Goal: Communication & Community: Share content

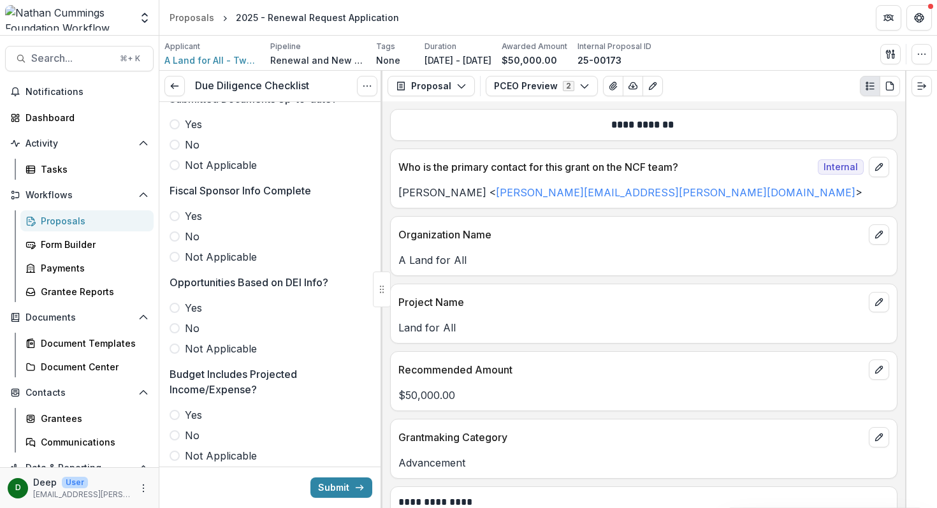
scroll to position [201, 0]
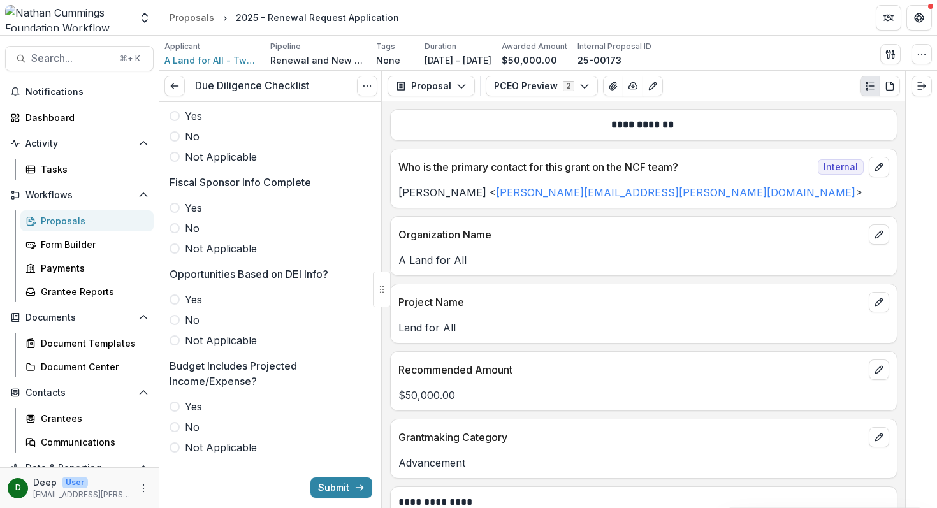
click at [176, 210] on span at bounding box center [174, 208] width 10 height 10
click at [176, 324] on span at bounding box center [174, 320] width 10 height 10
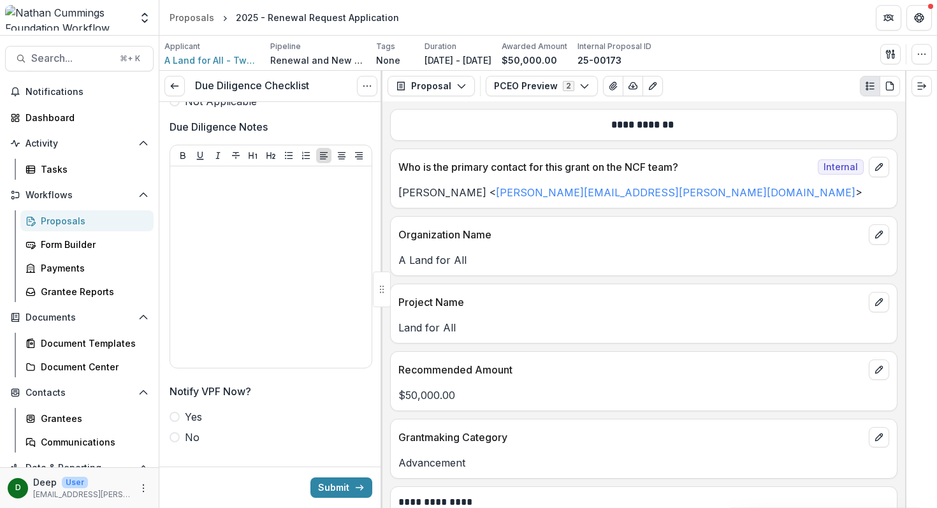
scroll to position [2848, 0]
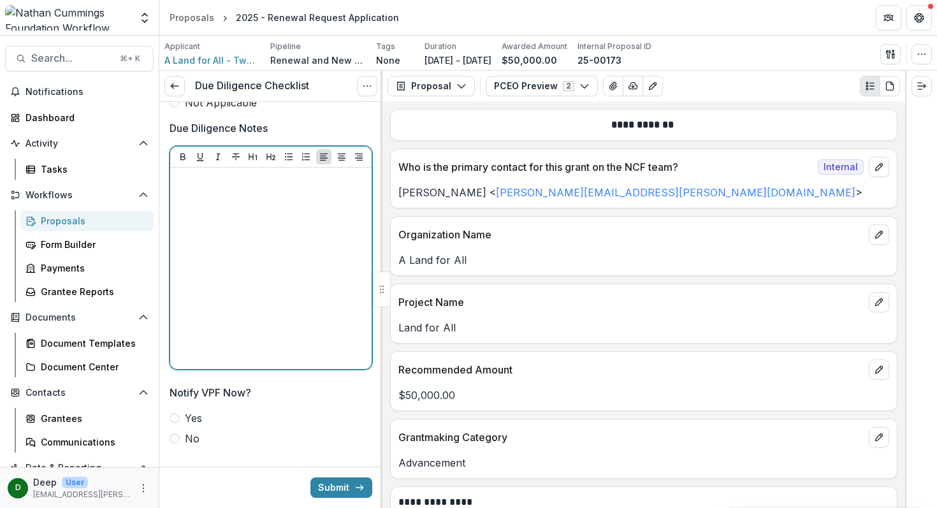
click at [257, 233] on div at bounding box center [270, 268] width 191 height 191
click at [253, 180] on p "**********" at bounding box center [268, 180] width 187 height 14
click at [256, 196] on p "**********" at bounding box center [268, 187] width 187 height 28
drag, startPoint x: 278, startPoint y: 193, endPoint x: 219, endPoint y: 192, distance: 59.9
click at [219, 192] on p "**********" at bounding box center [268, 187] width 187 height 28
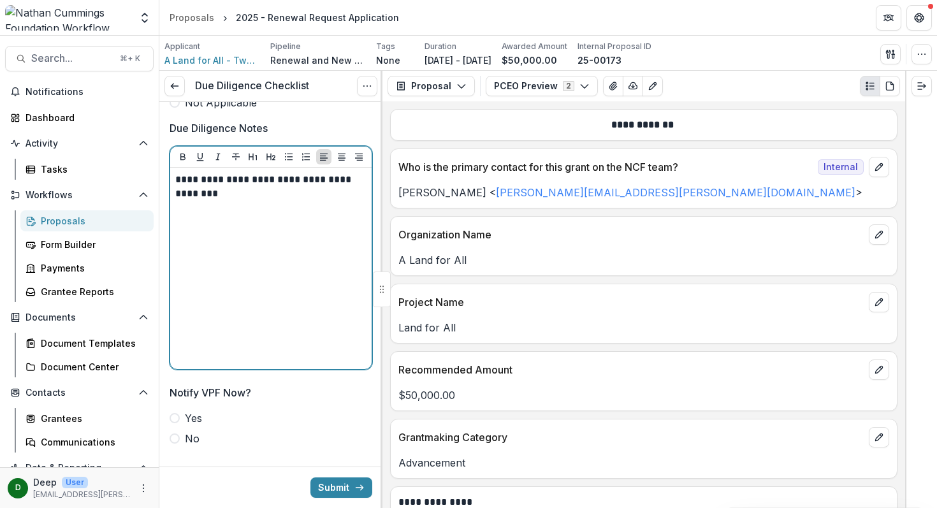
scroll to position [2868, 0]
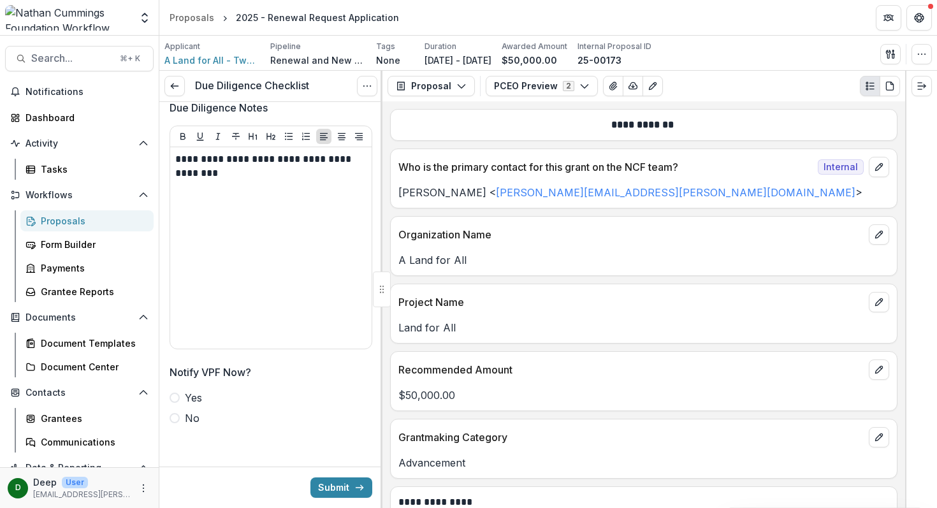
click at [175, 418] on span at bounding box center [174, 418] width 10 height 10
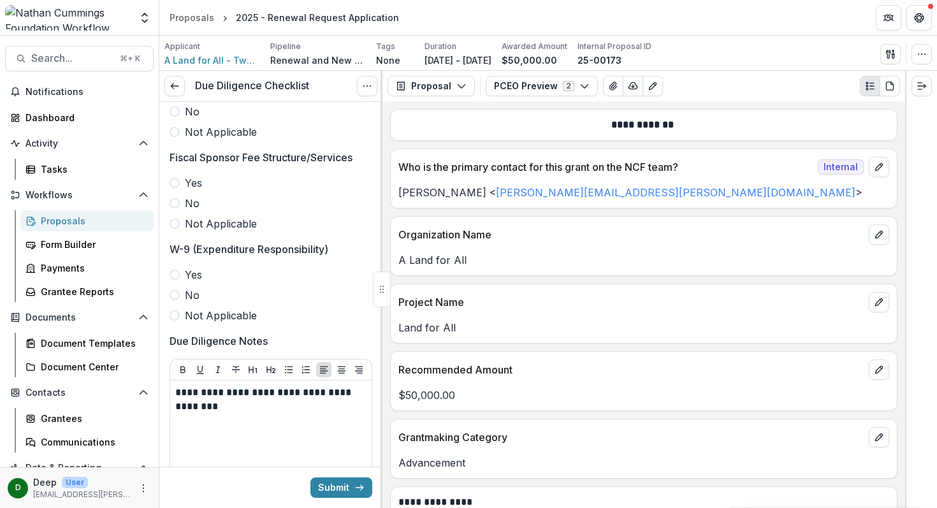
scroll to position [2613, 0]
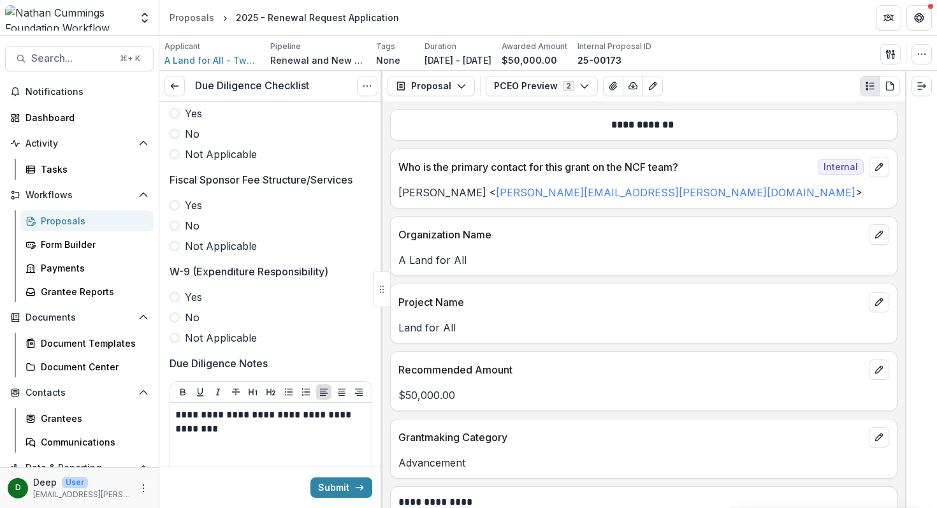
click at [174, 340] on span at bounding box center [174, 338] width 10 height 10
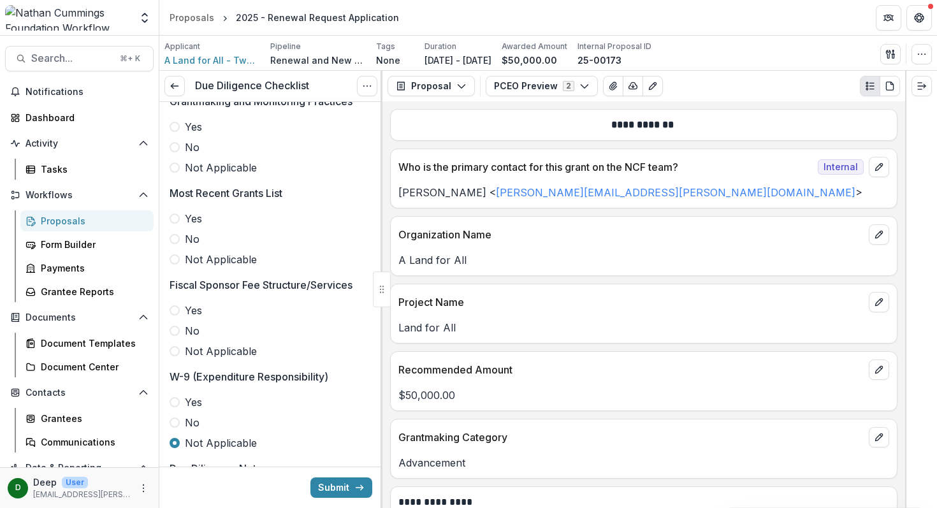
scroll to position [2506, 0]
click at [176, 219] on span at bounding box center [174, 220] width 10 height 10
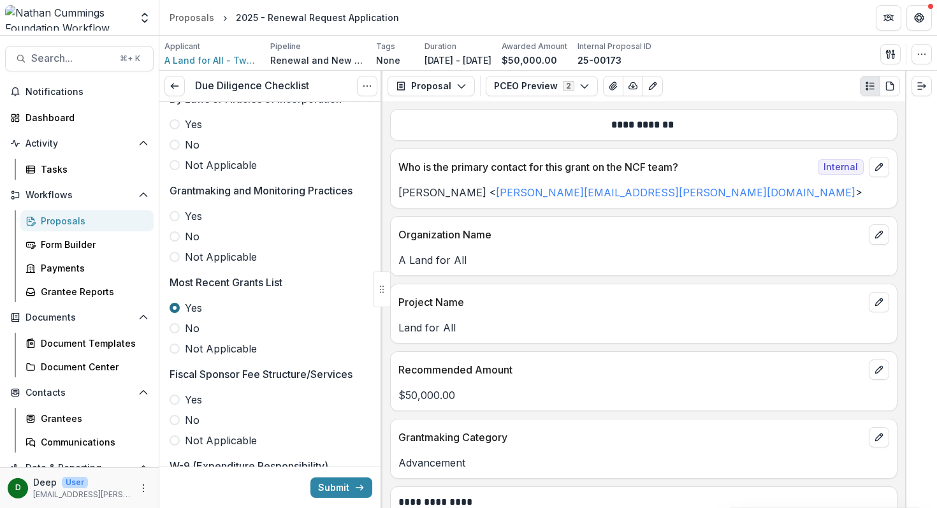
scroll to position [2396, 0]
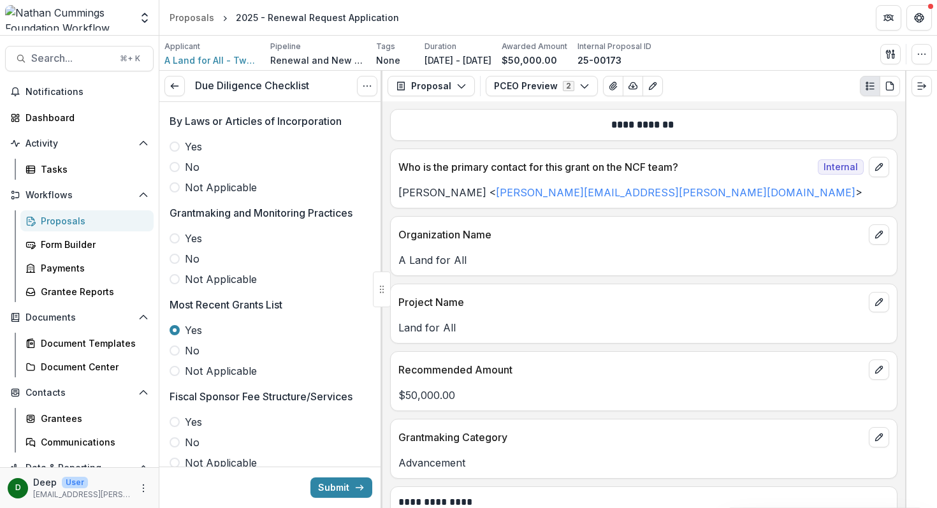
click at [173, 236] on span at bounding box center [174, 238] width 10 height 10
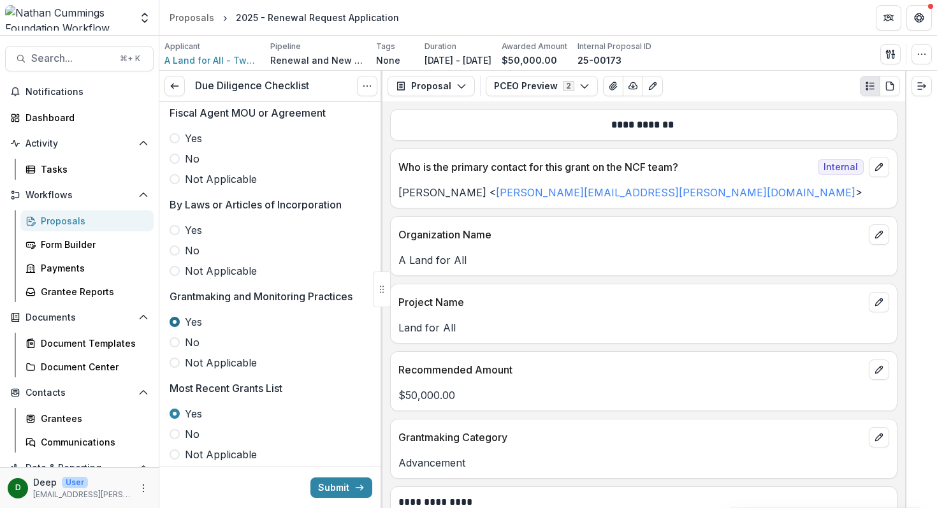
scroll to position [2281, 0]
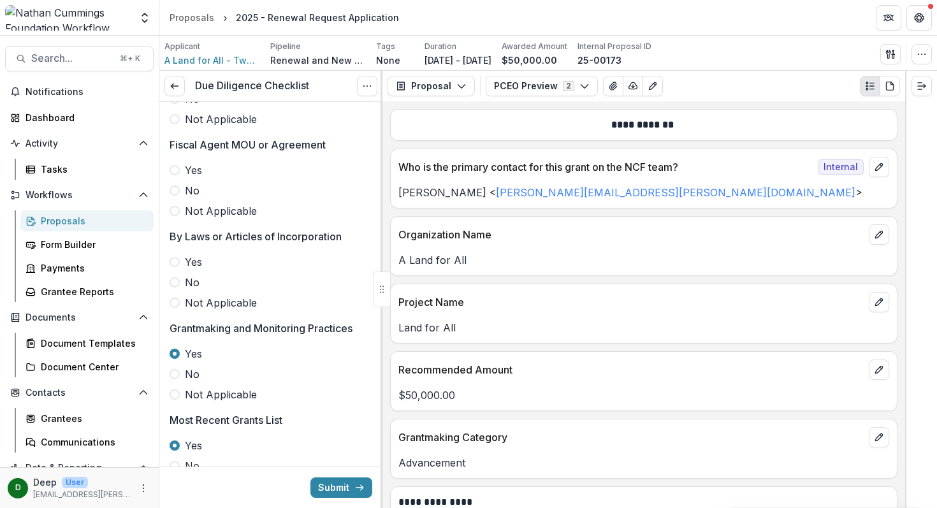
click at [173, 256] on label "Yes" at bounding box center [270, 261] width 203 height 15
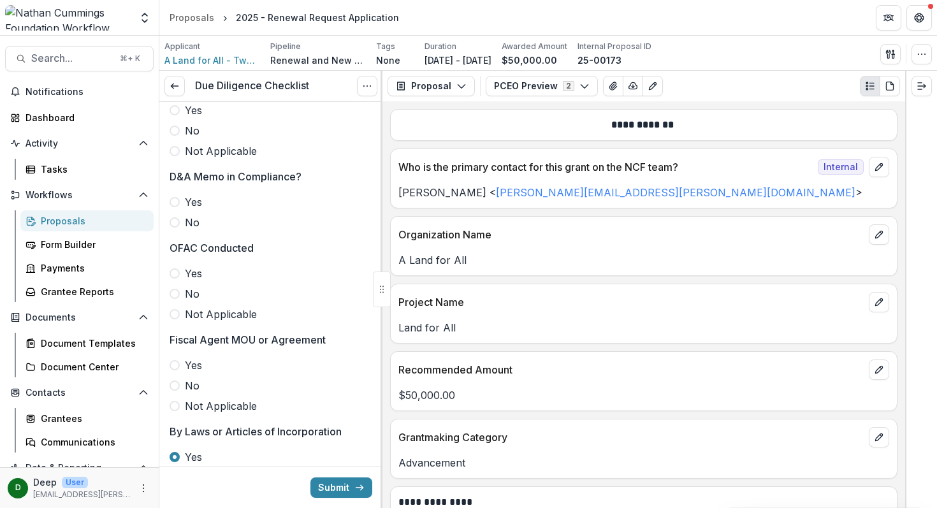
scroll to position [2082, 0]
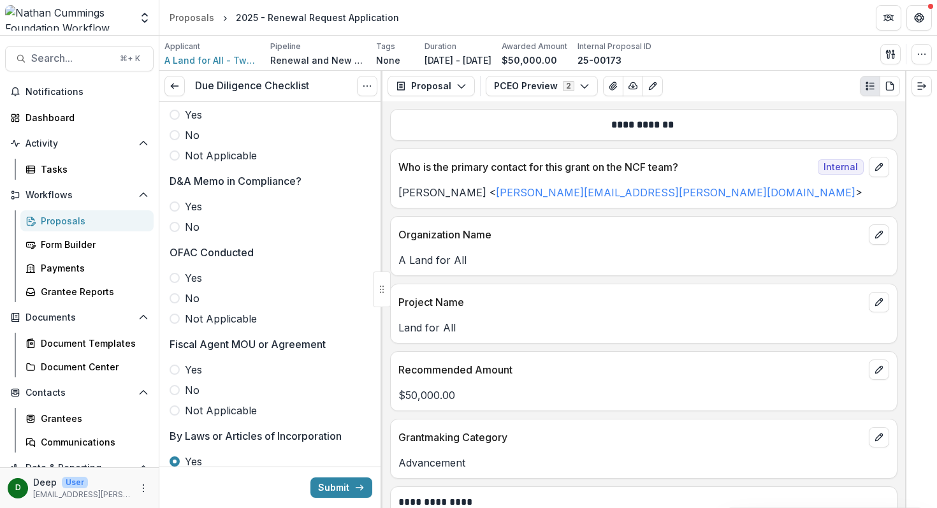
click at [176, 279] on span at bounding box center [174, 278] width 10 height 10
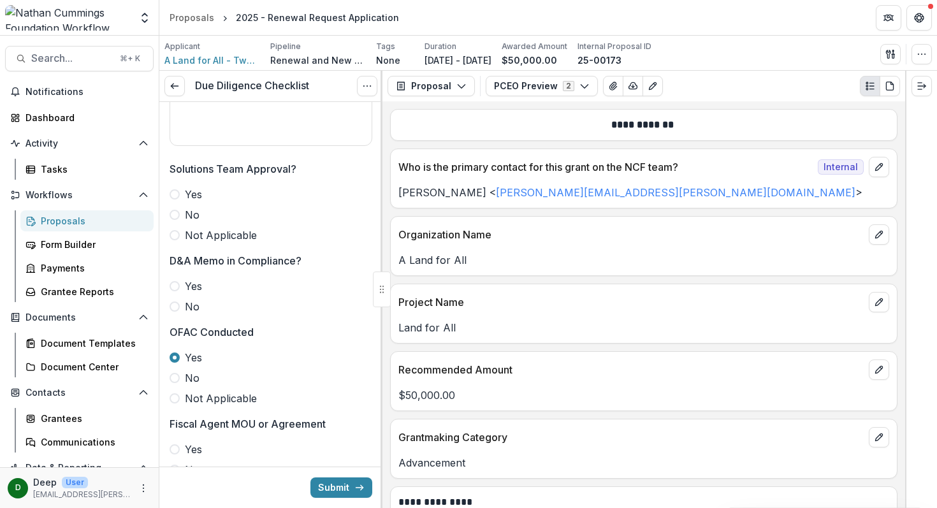
scroll to position [1981, 0]
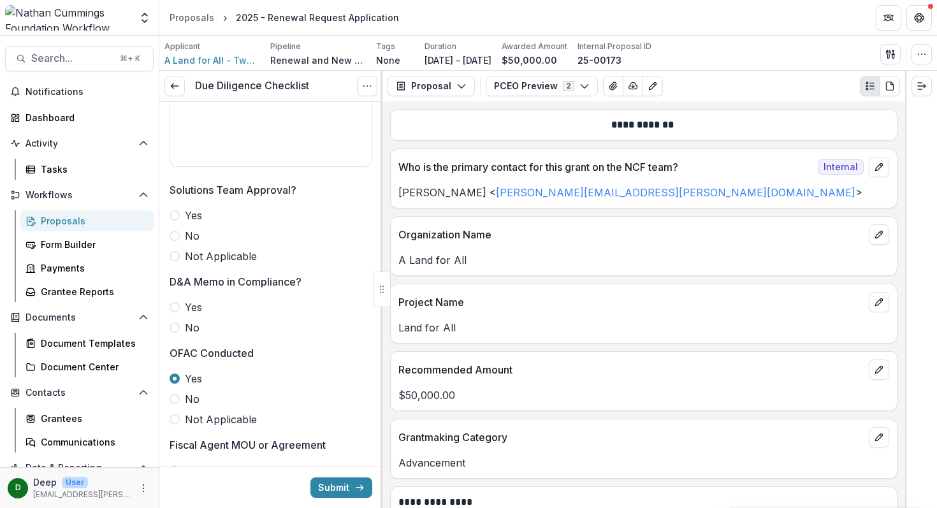
click at [173, 254] on span at bounding box center [174, 256] width 10 height 10
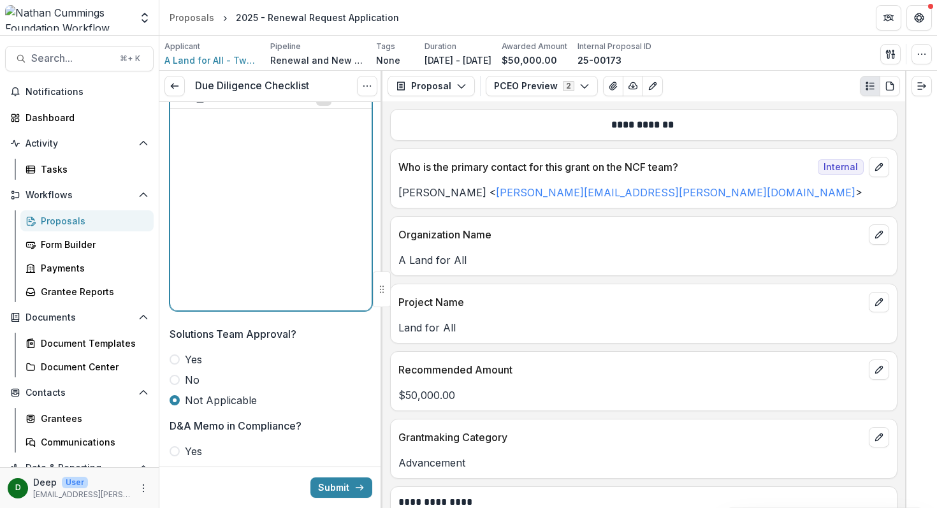
click at [207, 185] on div at bounding box center [270, 209] width 191 height 191
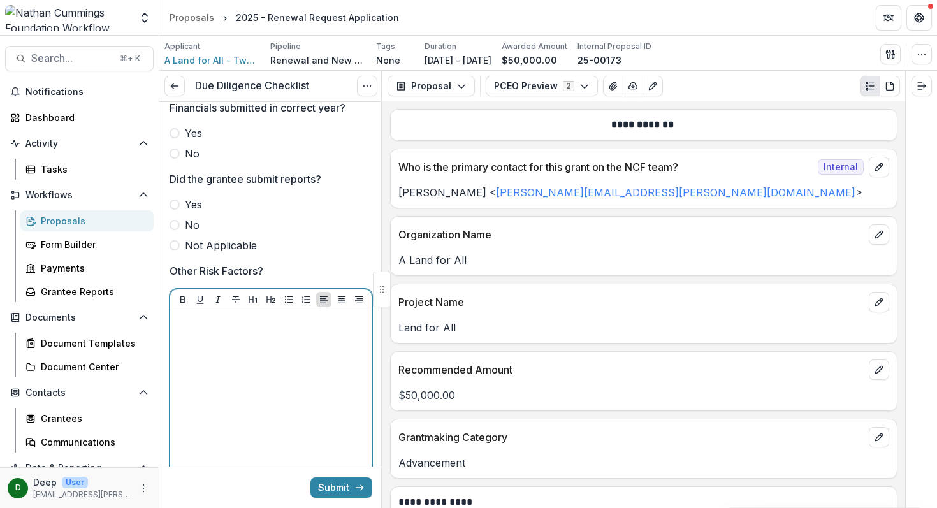
scroll to position [1634, 0]
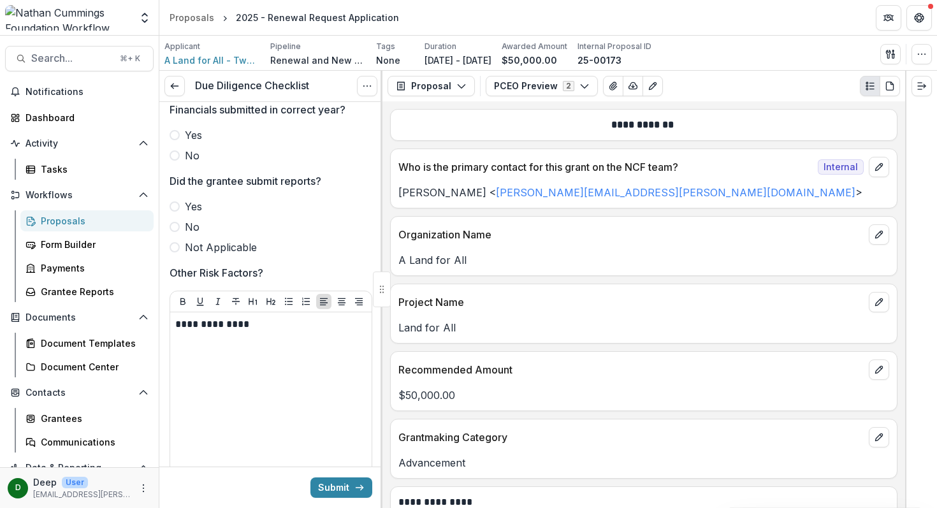
click at [176, 208] on span at bounding box center [174, 206] width 10 height 10
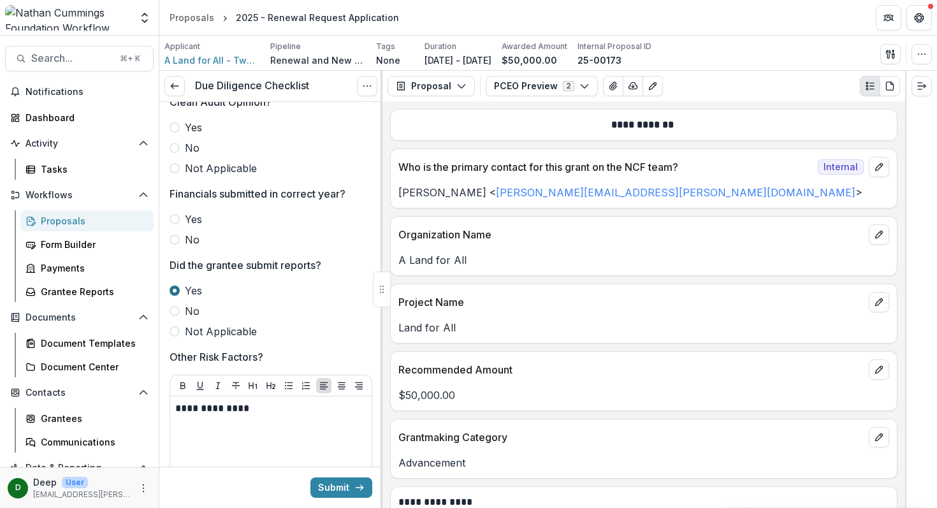
scroll to position [1494, 0]
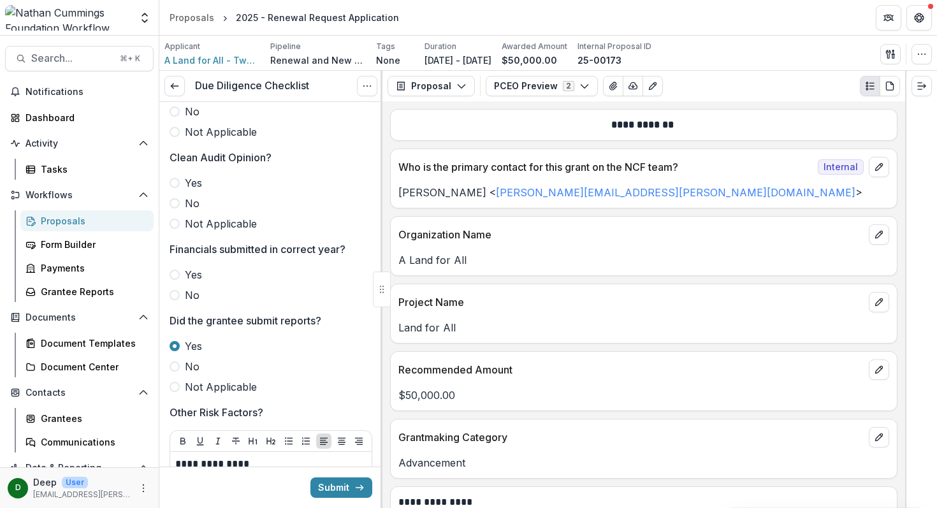
click at [177, 273] on span at bounding box center [174, 275] width 10 height 10
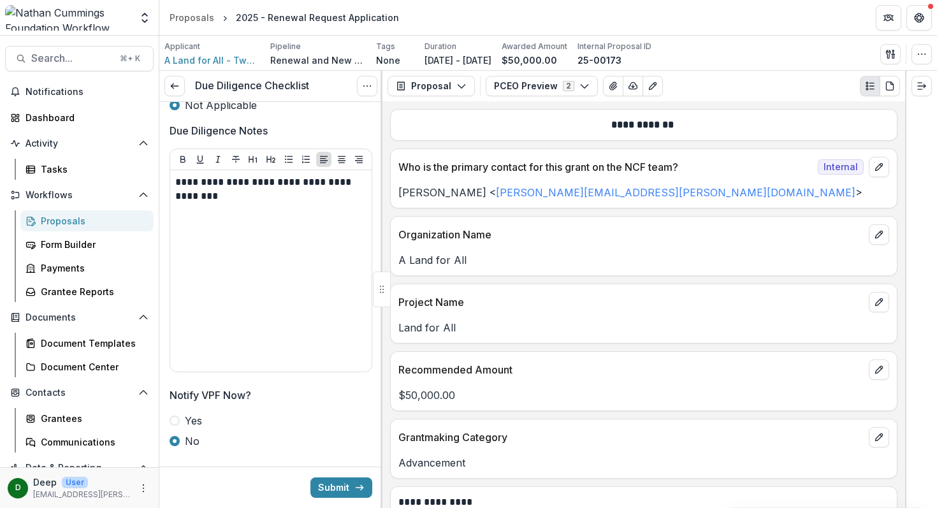
scroll to position [2868, 0]
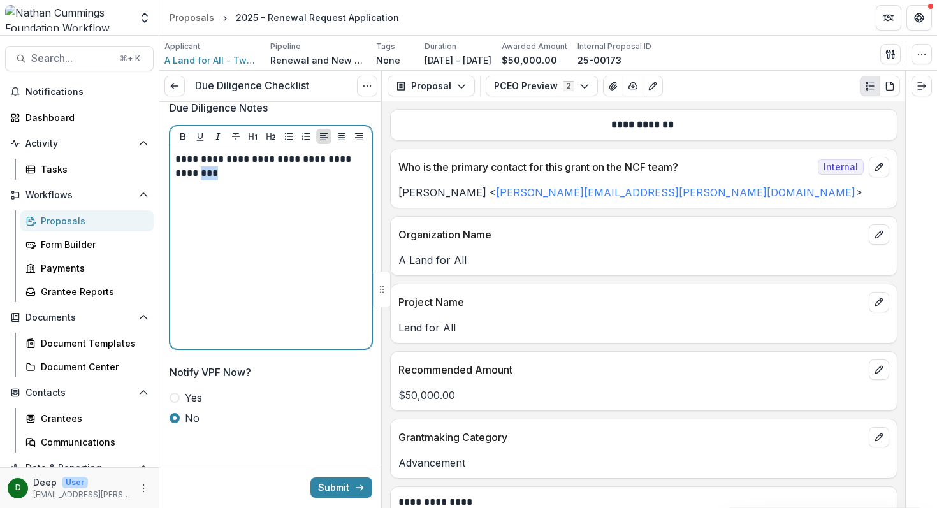
drag, startPoint x: 259, startPoint y: 172, endPoint x: 217, endPoint y: 175, distance: 41.5
click at [217, 175] on p "**********" at bounding box center [268, 166] width 187 height 28
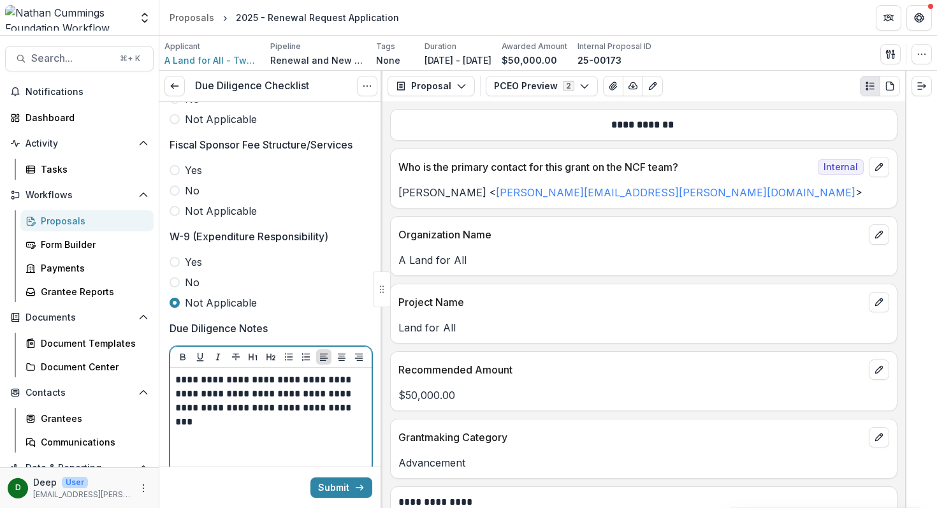
scroll to position [2647, 0]
click at [175, 189] on span at bounding box center [174, 192] width 10 height 10
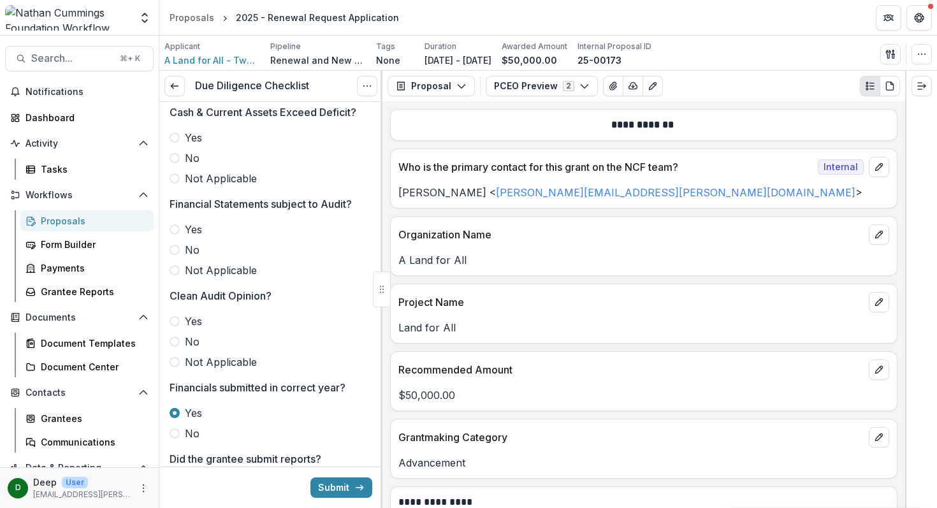
scroll to position [1355, 0]
click at [175, 322] on span at bounding box center [174, 322] width 10 height 10
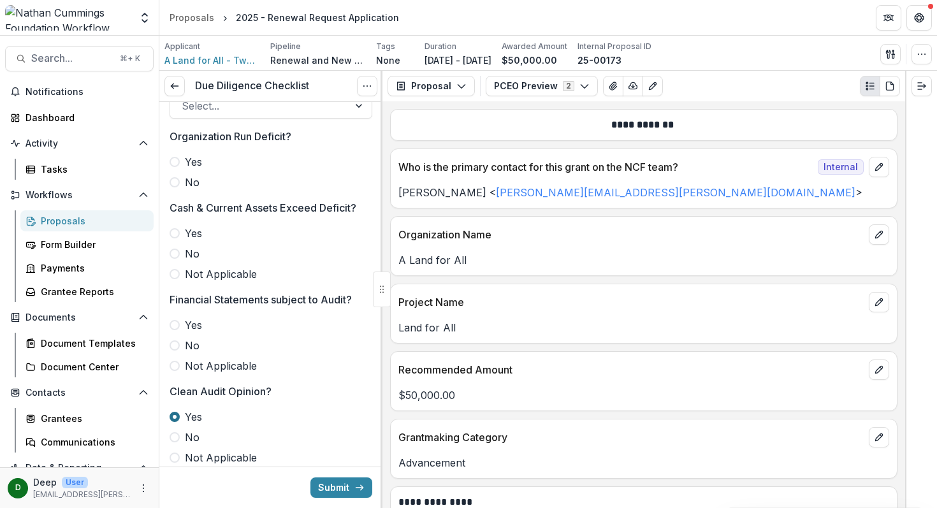
scroll to position [1239, 0]
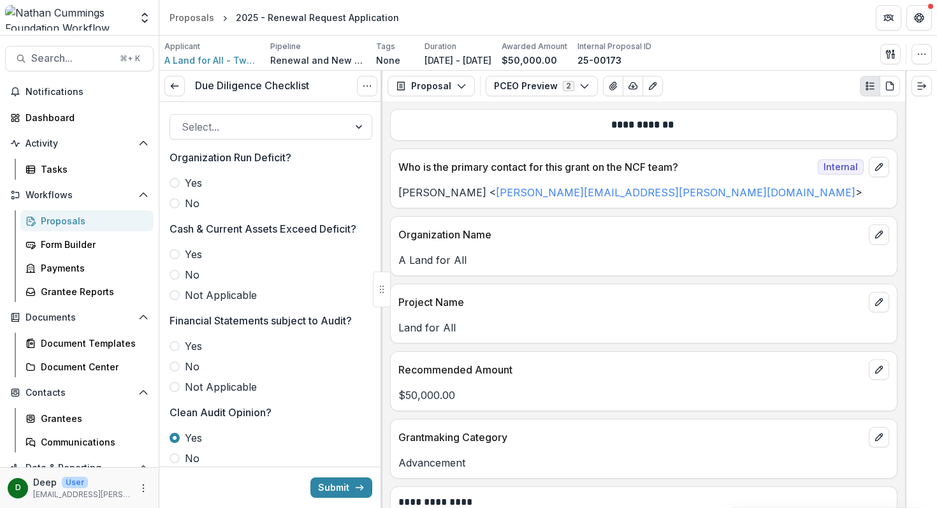
click at [176, 346] on span at bounding box center [174, 346] width 10 height 10
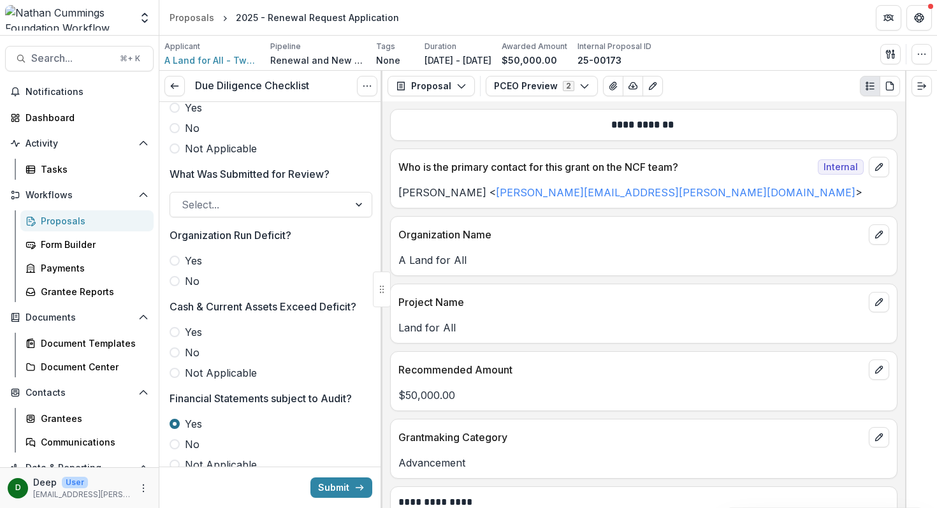
scroll to position [1153, 0]
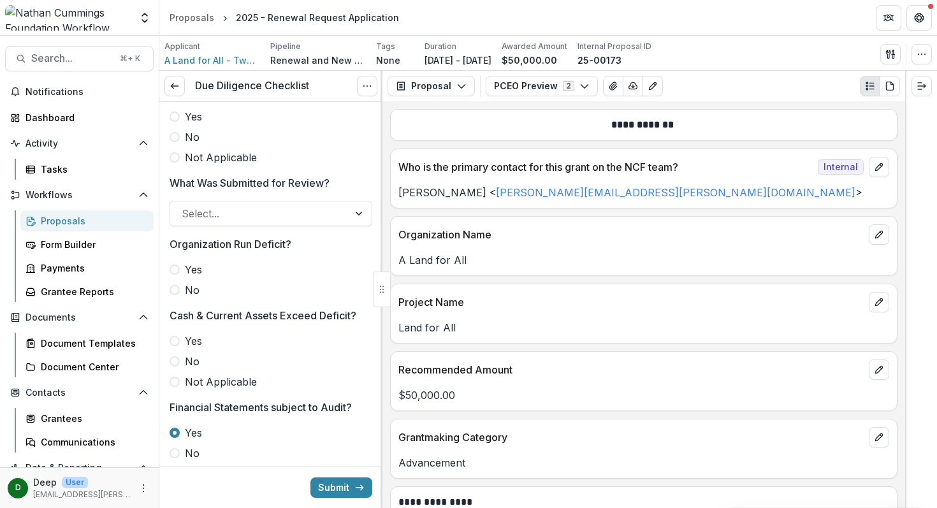
click at [173, 293] on span at bounding box center [174, 290] width 10 height 10
click at [173, 380] on span at bounding box center [174, 382] width 10 height 10
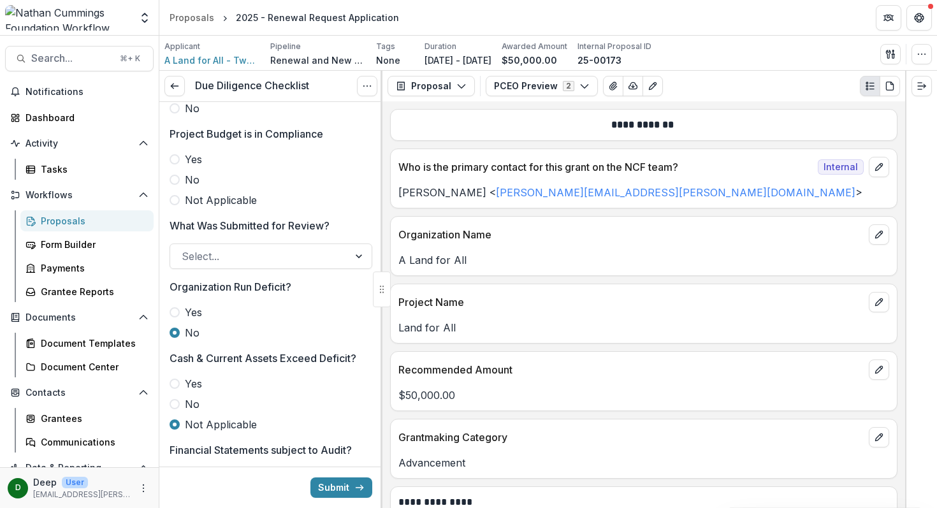
scroll to position [1052, 0]
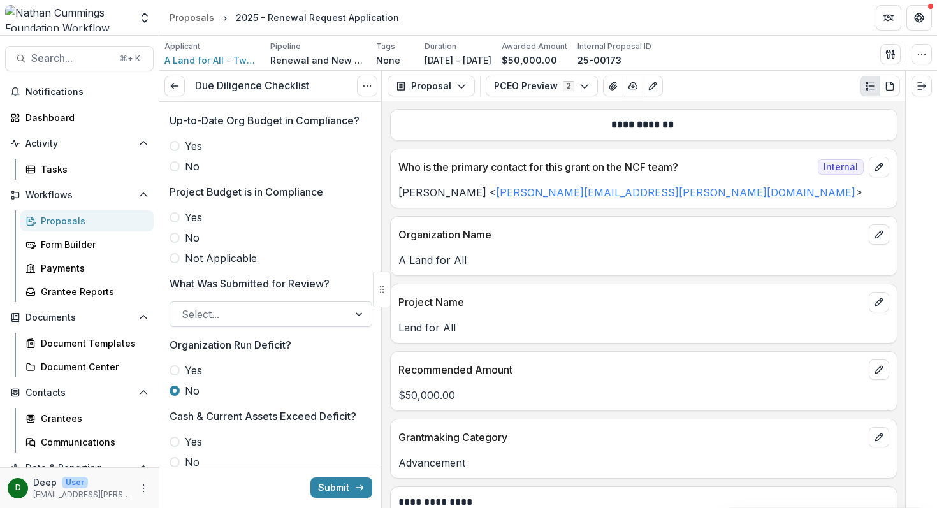
click at [225, 310] on div at bounding box center [259, 314] width 155 height 18
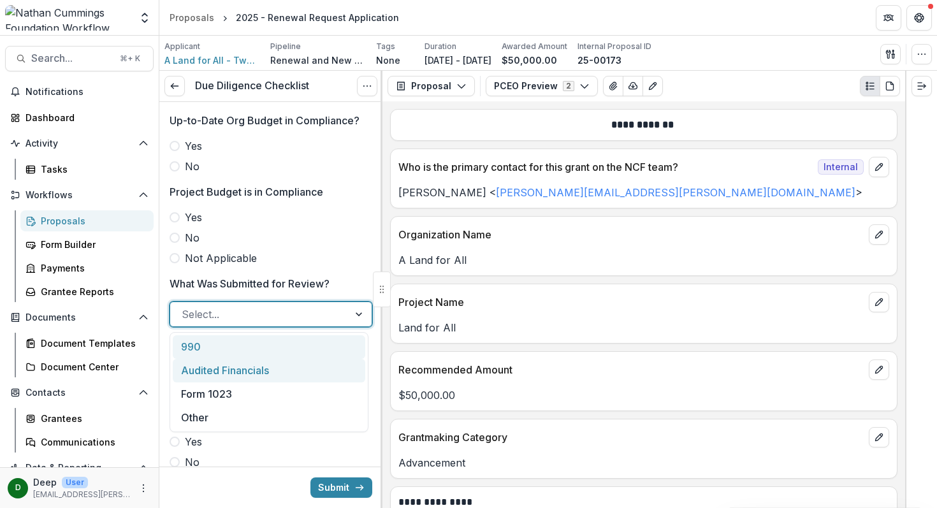
click at [222, 361] on div "Audited Financials" at bounding box center [269, 371] width 192 height 24
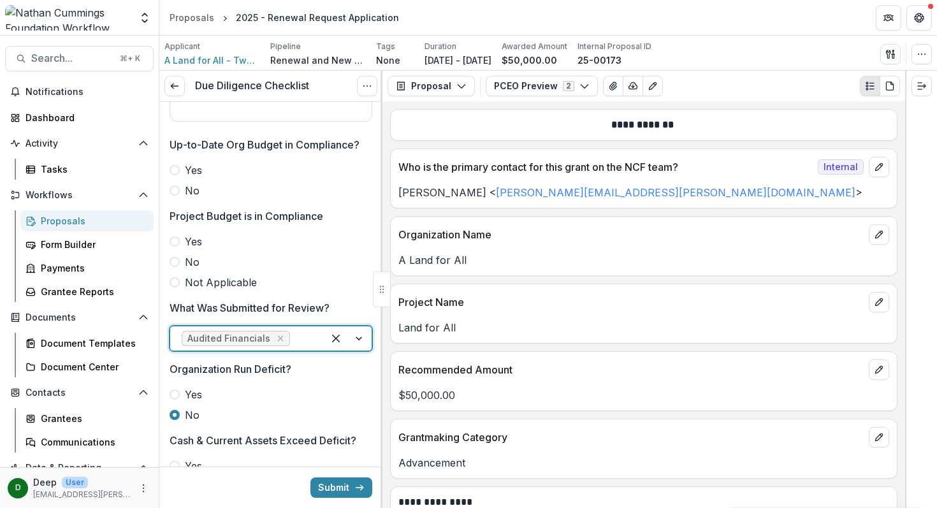
scroll to position [934, 0]
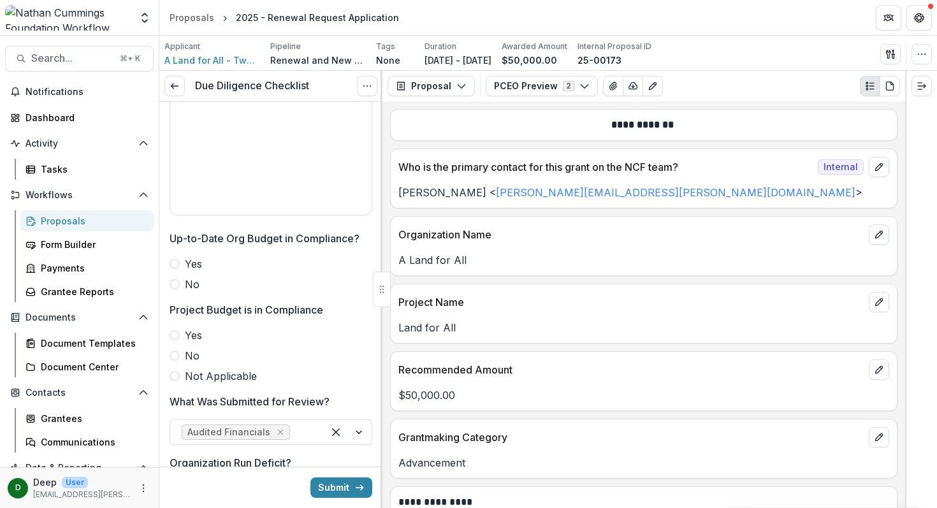
click at [175, 333] on span at bounding box center [174, 335] width 10 height 10
click at [175, 263] on span at bounding box center [174, 264] width 10 height 10
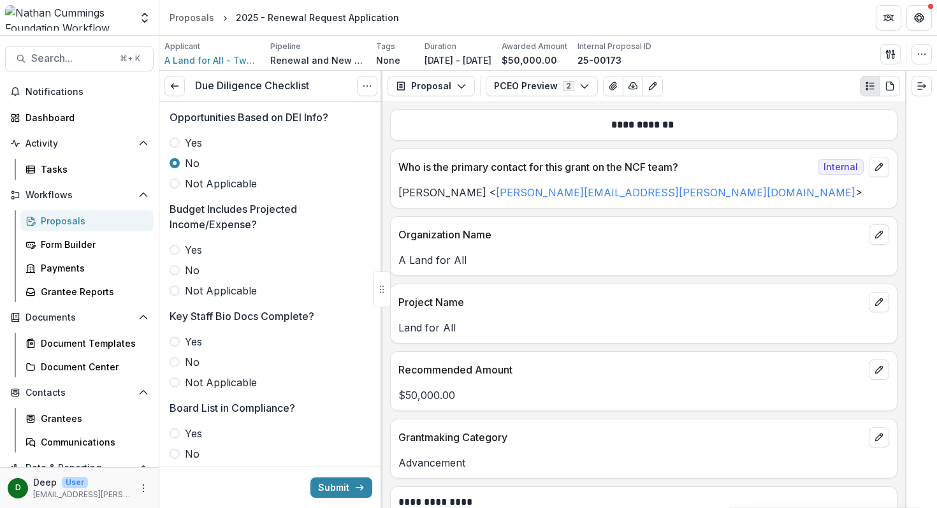
scroll to position [361, 0]
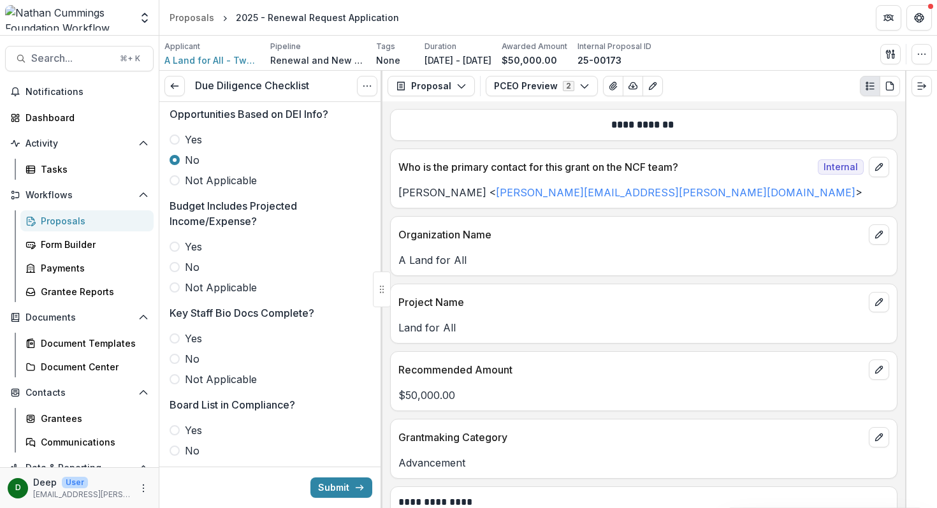
click at [176, 247] on span at bounding box center [174, 246] width 10 height 10
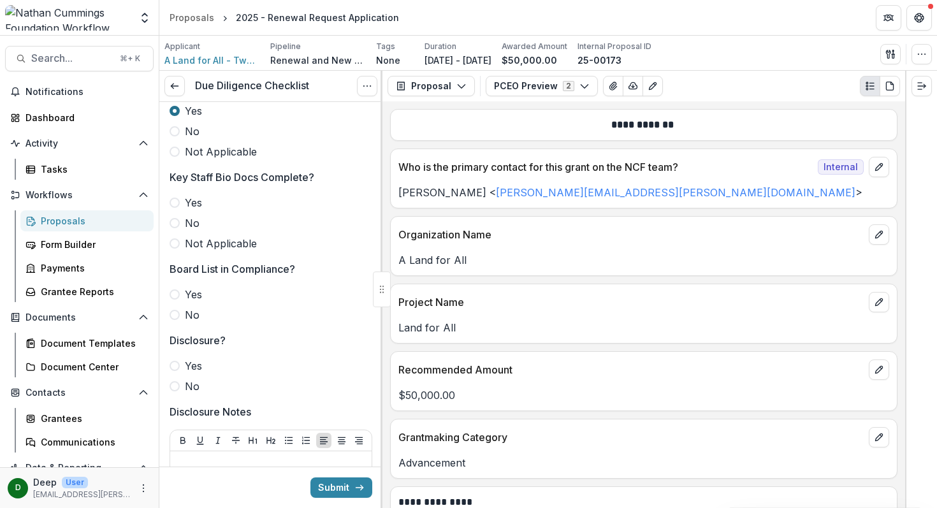
scroll to position [499, 0]
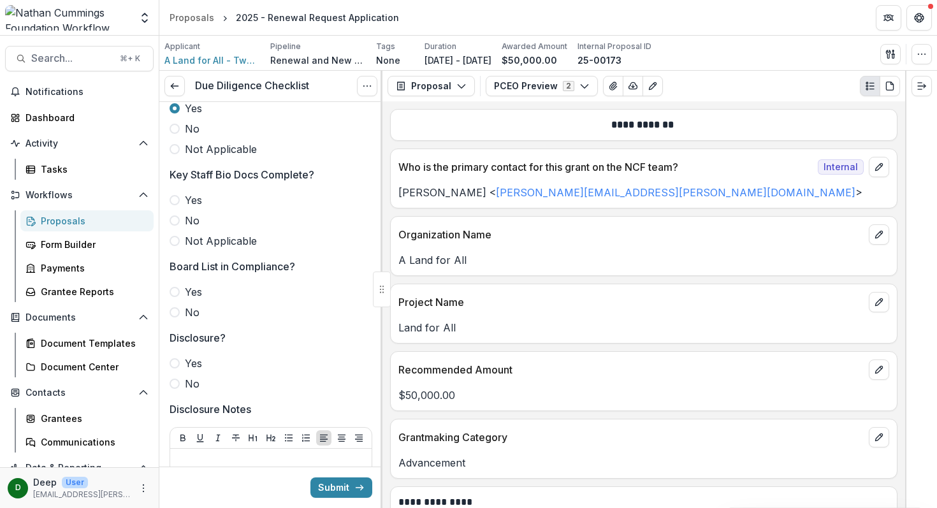
click at [176, 199] on span at bounding box center [174, 200] width 10 height 10
click at [174, 287] on span at bounding box center [174, 292] width 10 height 10
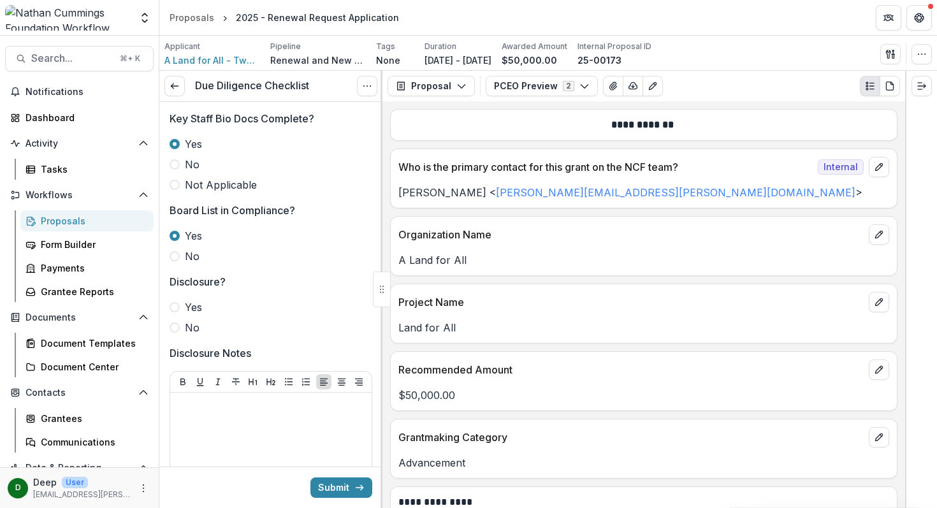
scroll to position [575, 0]
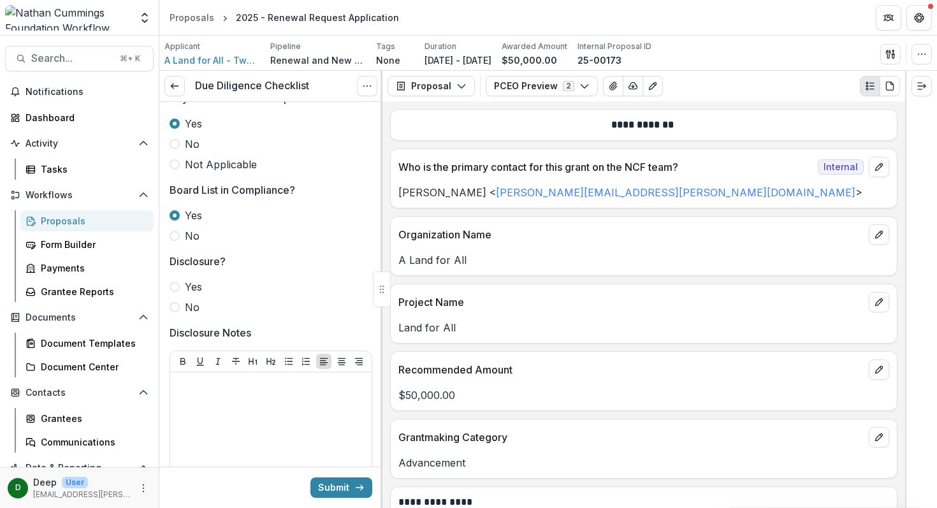
click at [176, 310] on span at bounding box center [174, 307] width 10 height 10
click at [215, 403] on div at bounding box center [270, 472] width 191 height 191
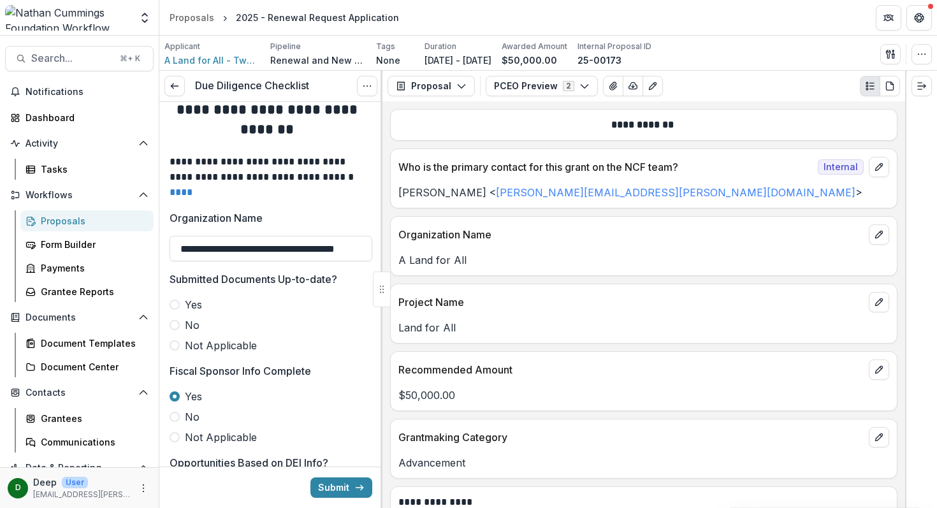
scroll to position [0, 0]
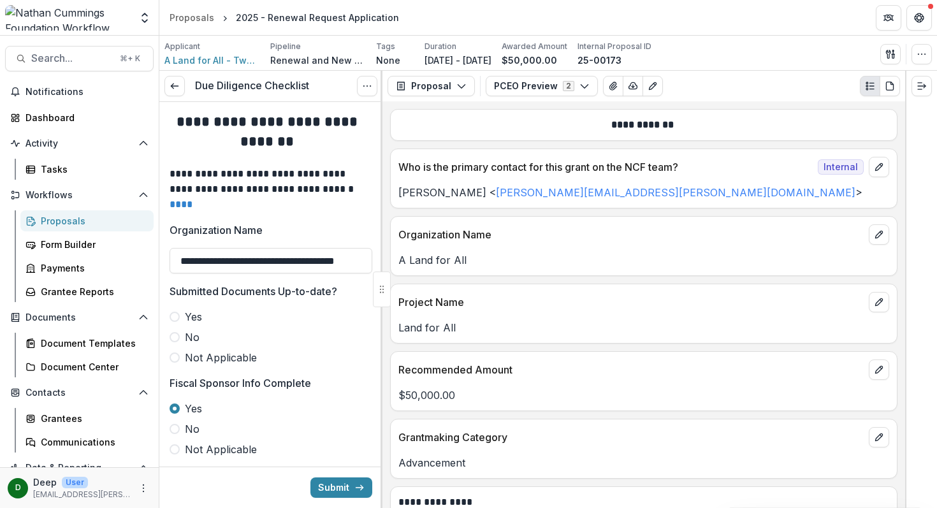
click at [174, 320] on span at bounding box center [174, 317] width 10 height 10
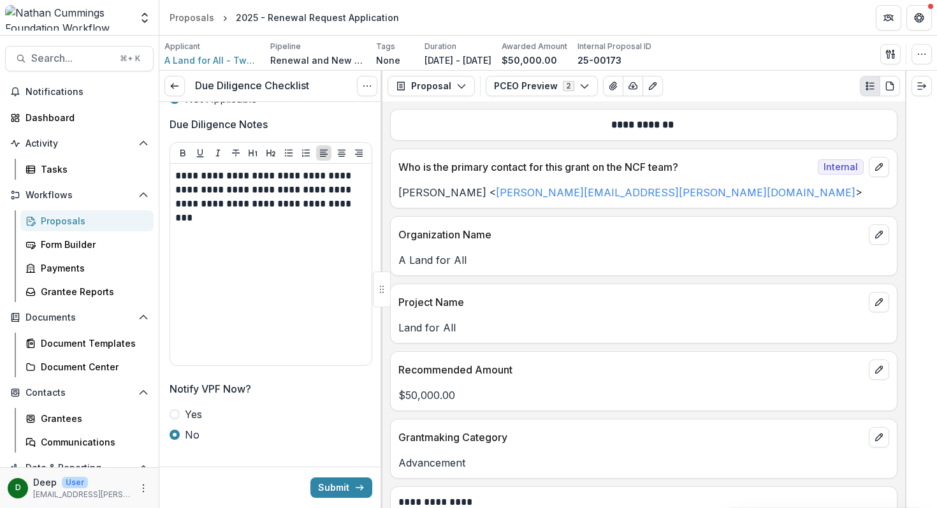
scroll to position [2868, 0]
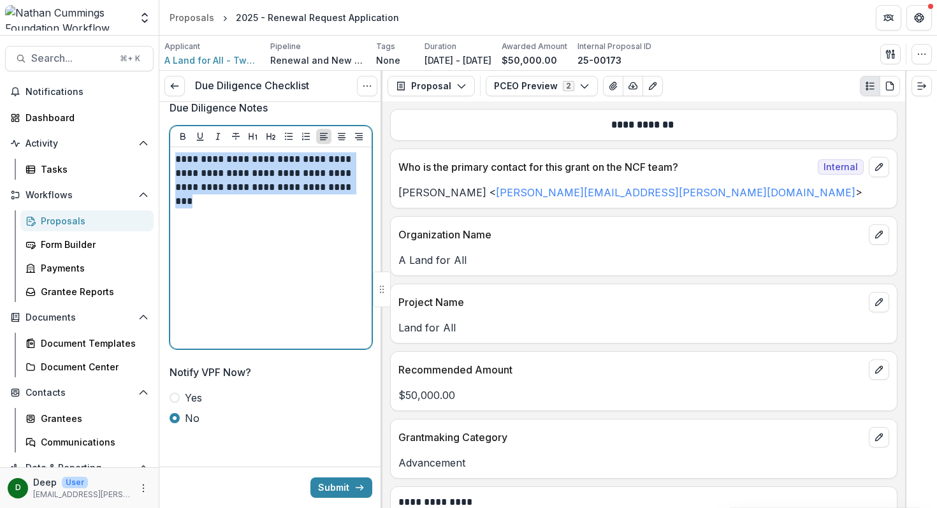
drag, startPoint x: 274, startPoint y: 201, endPoint x: 173, endPoint y: 160, distance: 108.9
click at [173, 160] on div "**********" at bounding box center [270, 247] width 201 height 201
copy p "**********"
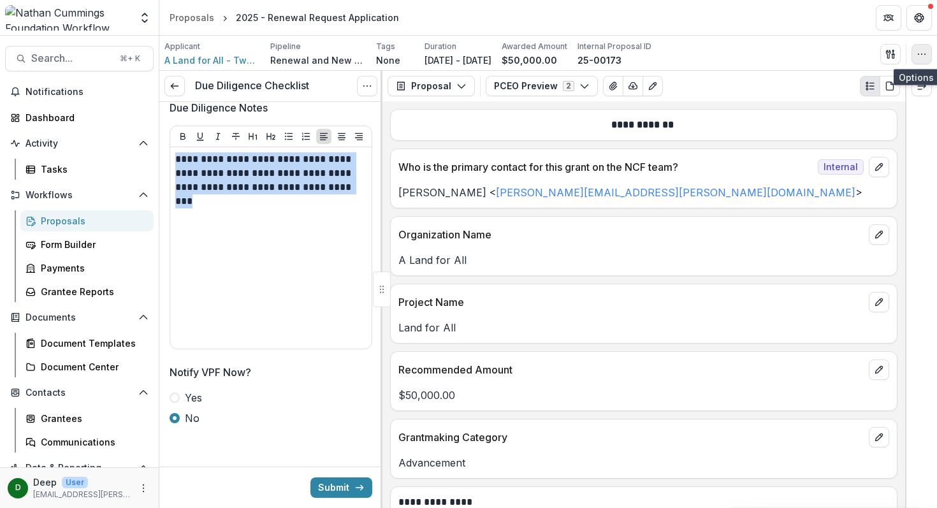
click at [925, 50] on icon "button" at bounding box center [921, 54] width 10 height 10
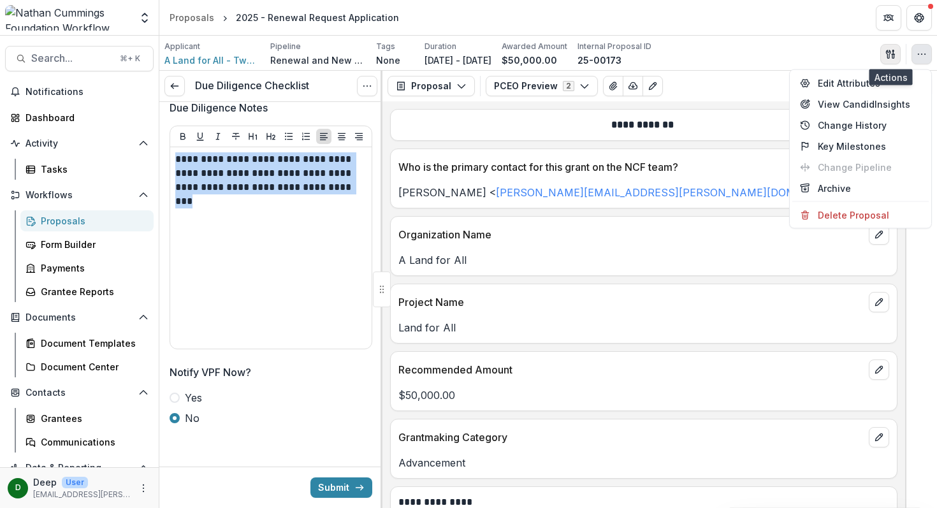
click at [899, 54] on button "button" at bounding box center [890, 54] width 20 height 20
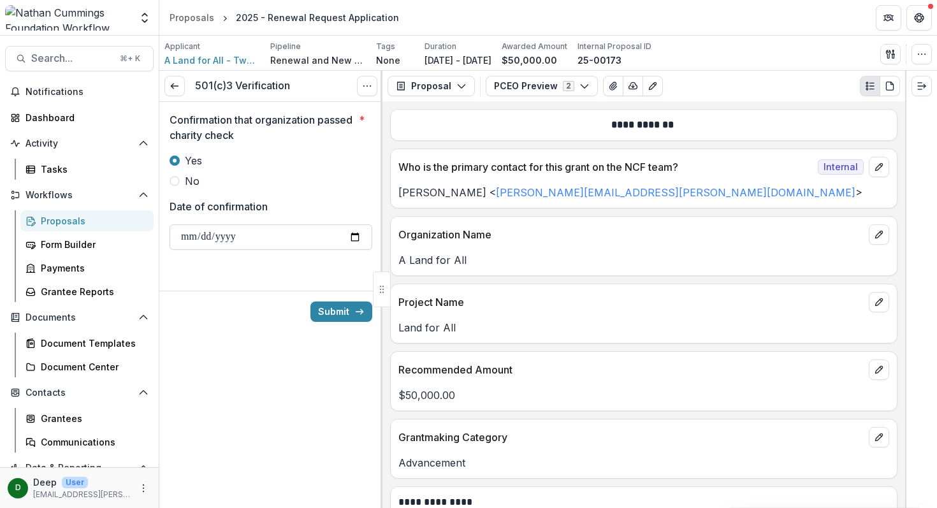
click at [355, 232] on input "Date of confirmation" at bounding box center [270, 236] width 203 height 25
type input "**********"
click at [345, 312] on button "Submit" at bounding box center [341, 311] width 62 height 20
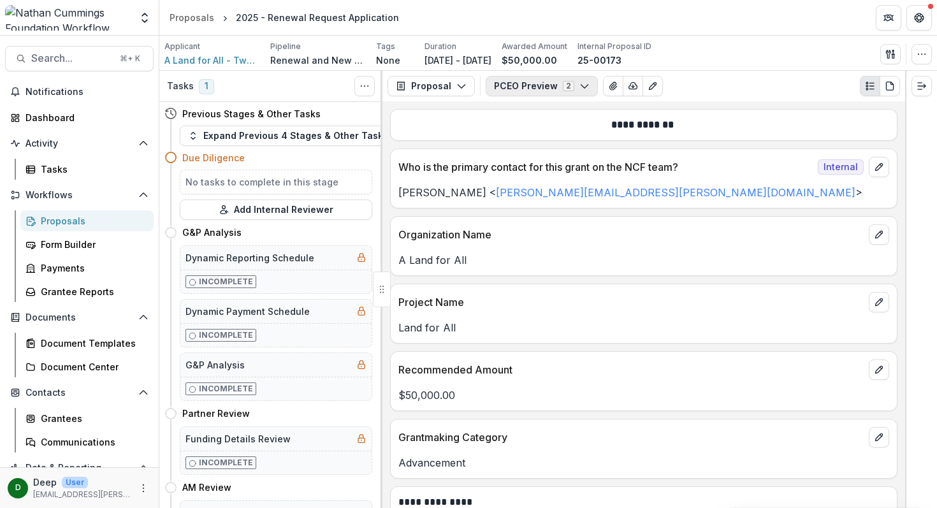
click at [582, 87] on icon "button" at bounding box center [584, 86] width 10 height 10
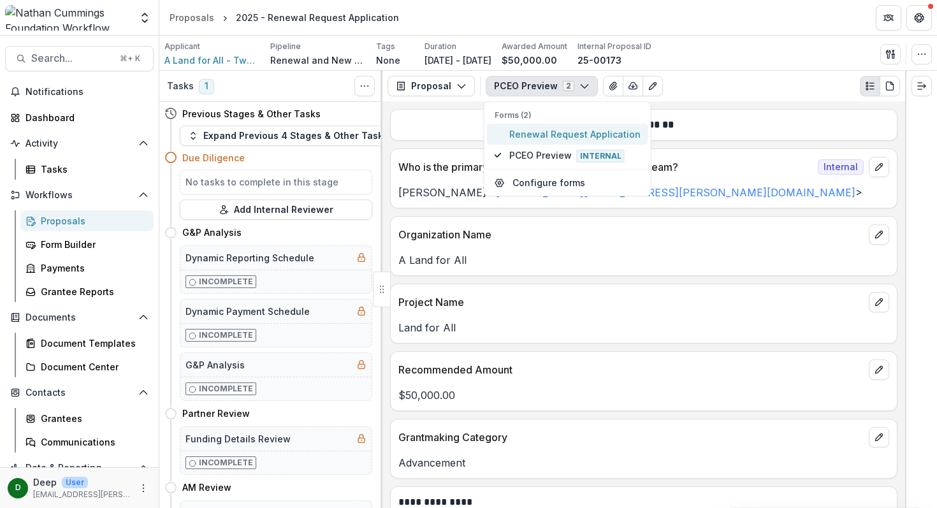
click at [567, 133] on span "Renewal Request Application" at bounding box center [574, 133] width 131 height 13
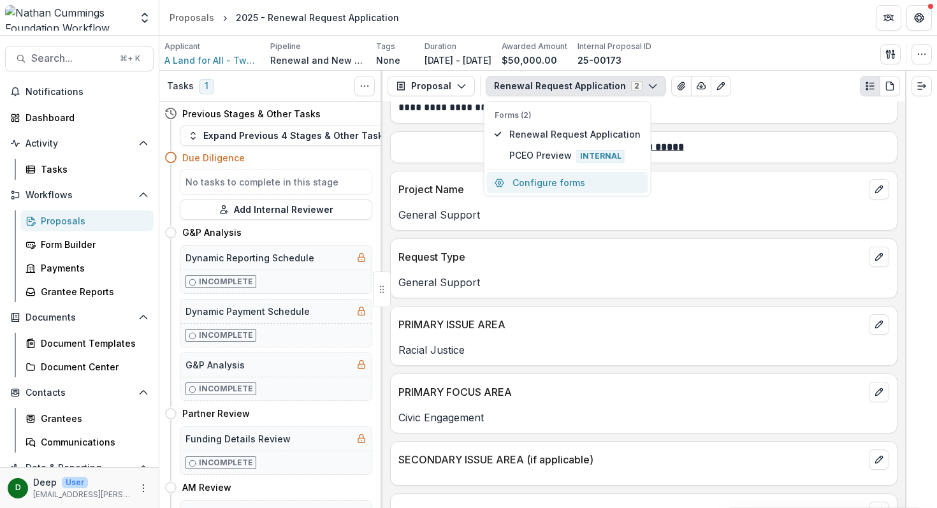
scroll to position [410, 0]
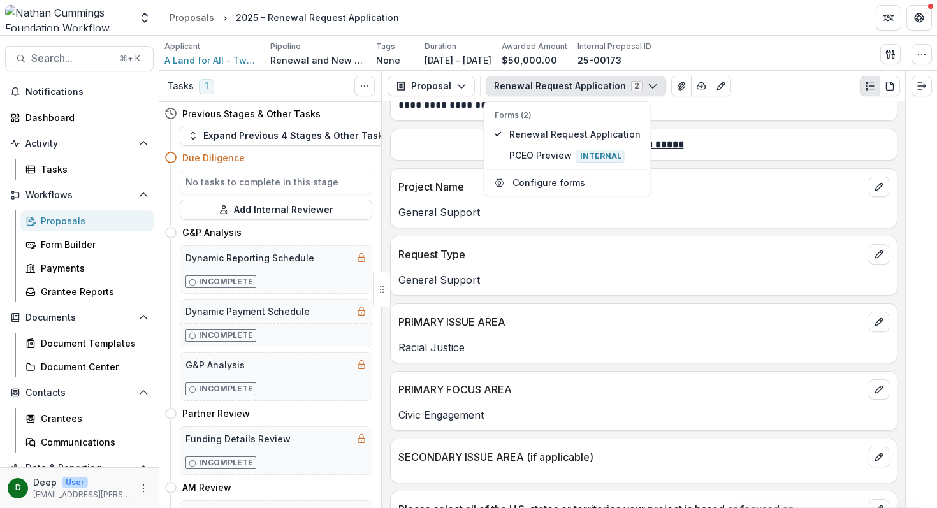
click at [896, 247] on div "**********" at bounding box center [643, 304] width 522 height 407
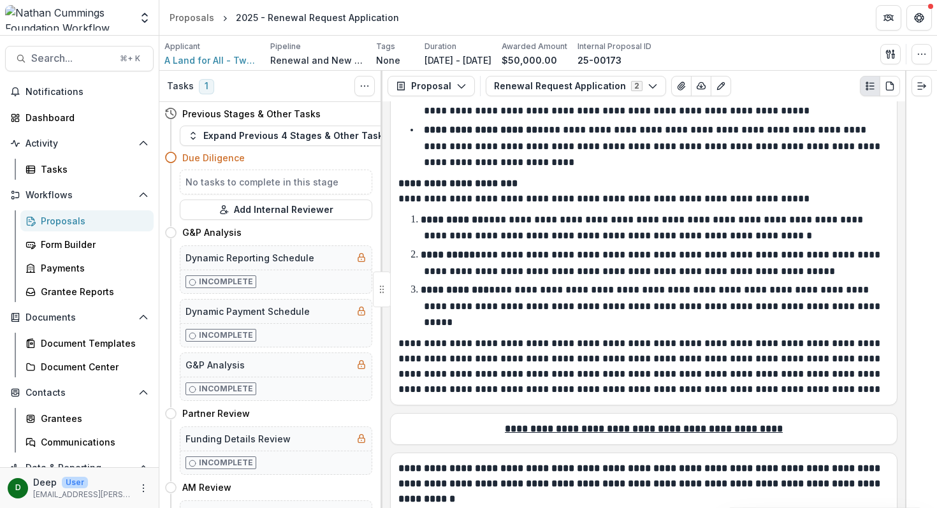
scroll to position [7429, 0]
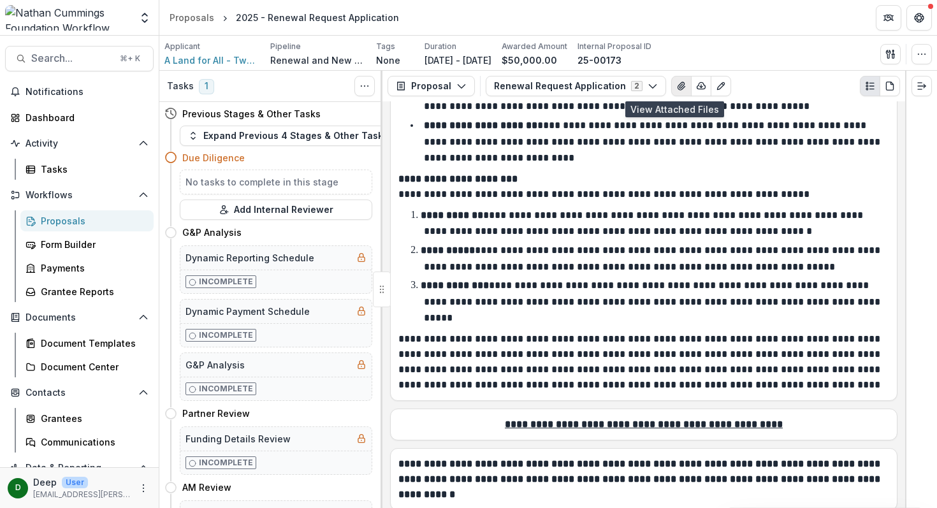
click at [676, 90] on icon "View Attached Files" at bounding box center [681, 86] width 10 height 10
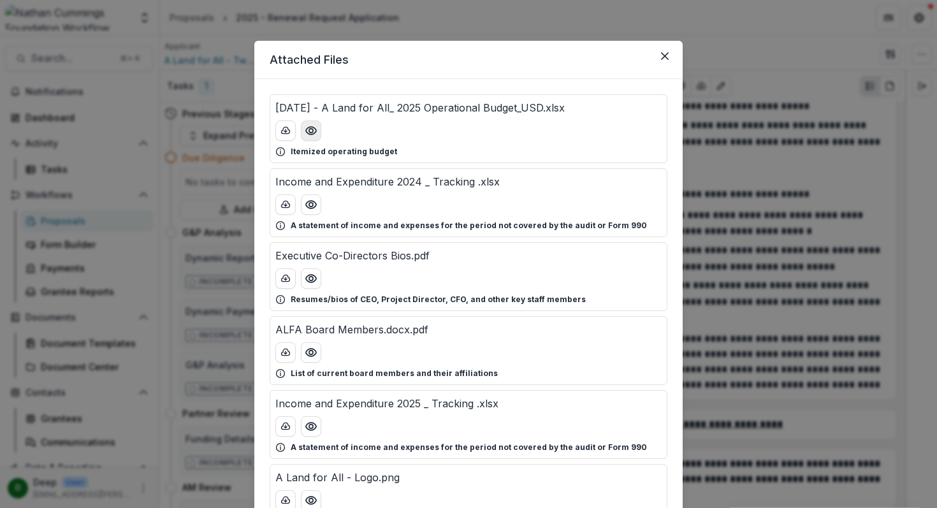
click at [310, 132] on icon "Preview June 2025 - A Land for All_ 2025 Operational Budget_USD.xlsx" at bounding box center [311, 130] width 13 height 13
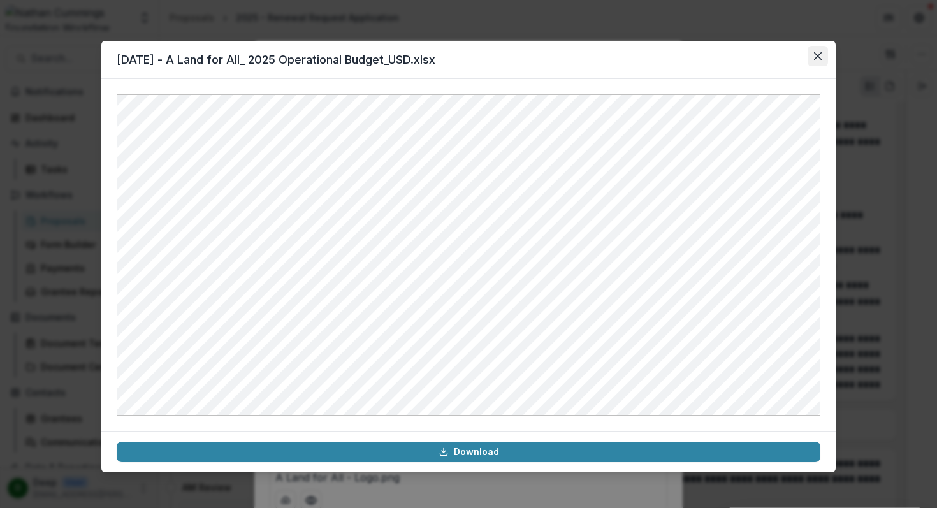
click at [819, 55] on icon "Close" at bounding box center [818, 56] width 8 height 8
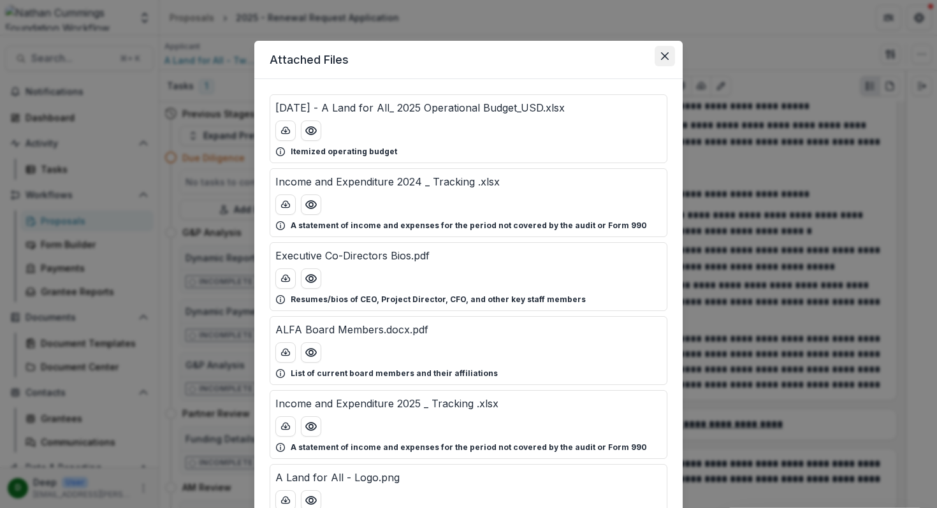
click at [668, 61] on button "Close" at bounding box center [664, 56] width 20 height 20
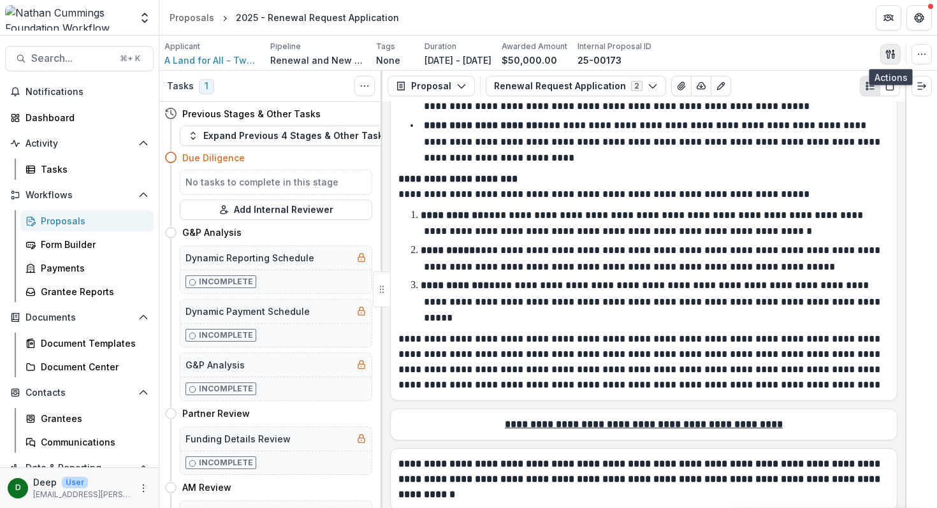
click at [891, 44] on button "button" at bounding box center [890, 54] width 20 height 20
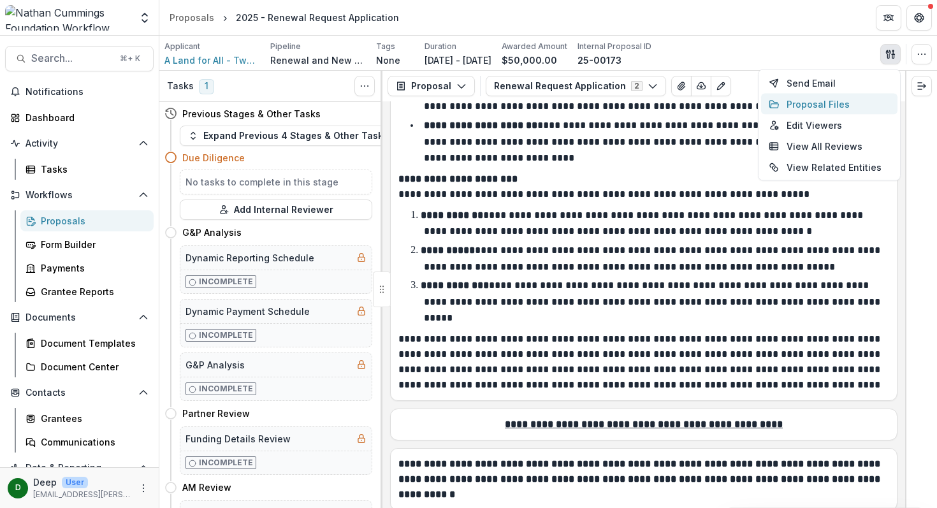
click at [835, 100] on button "Proposal Files" at bounding box center [829, 104] width 136 height 21
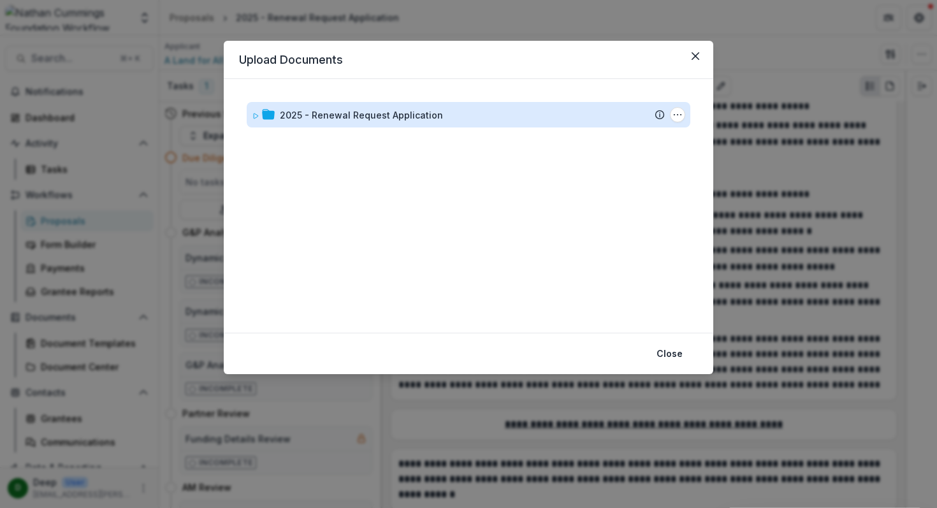
click at [421, 115] on div "2025 - Renewal Request Application" at bounding box center [361, 114] width 163 height 13
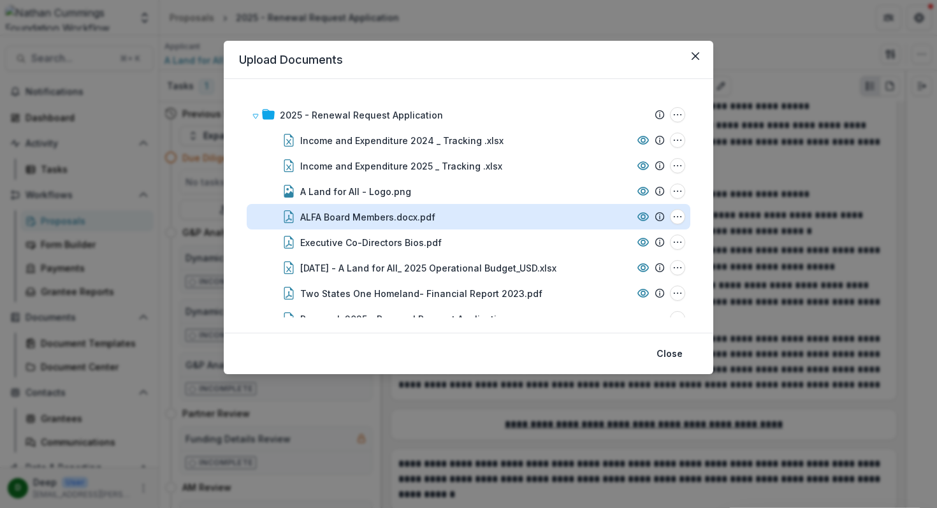
scroll to position [22, 0]
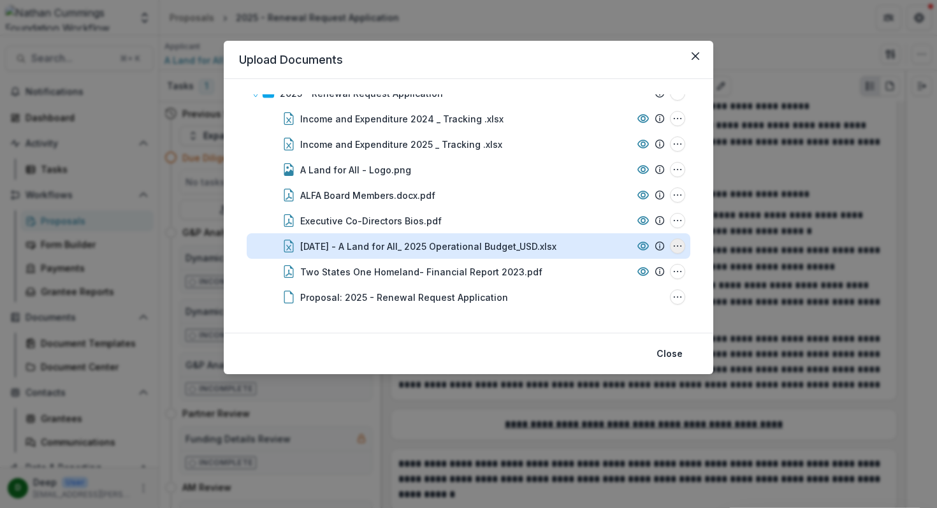
click at [670, 247] on button "June 2025 - A Land for All_ 2025 Operational Budget_USD.xlsx Options" at bounding box center [677, 245] width 15 height 15
click at [619, 182] on button "Download" at bounding box center [613, 177] width 136 height 21
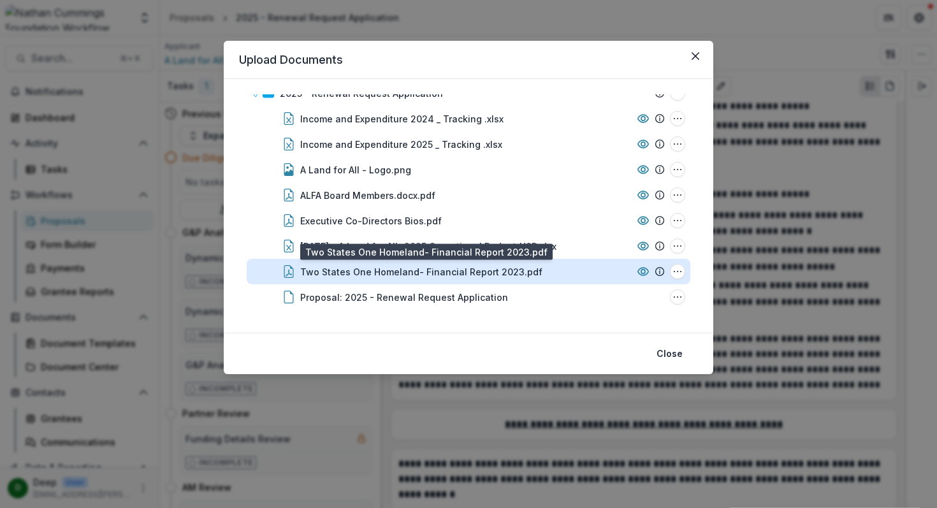
click at [471, 271] on div "Two States One Homeland- Financial Report 2023.pdf" at bounding box center [421, 271] width 242 height 13
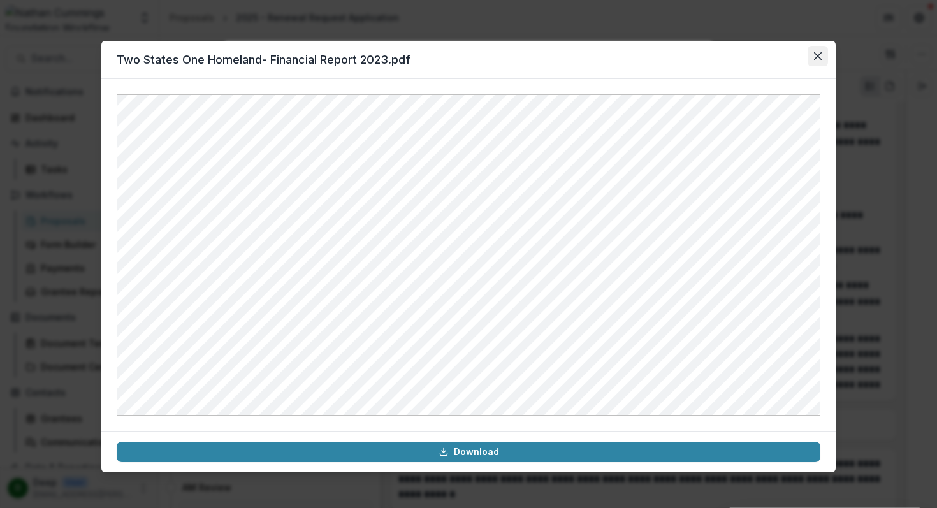
click at [821, 51] on button "Close" at bounding box center [817, 56] width 20 height 20
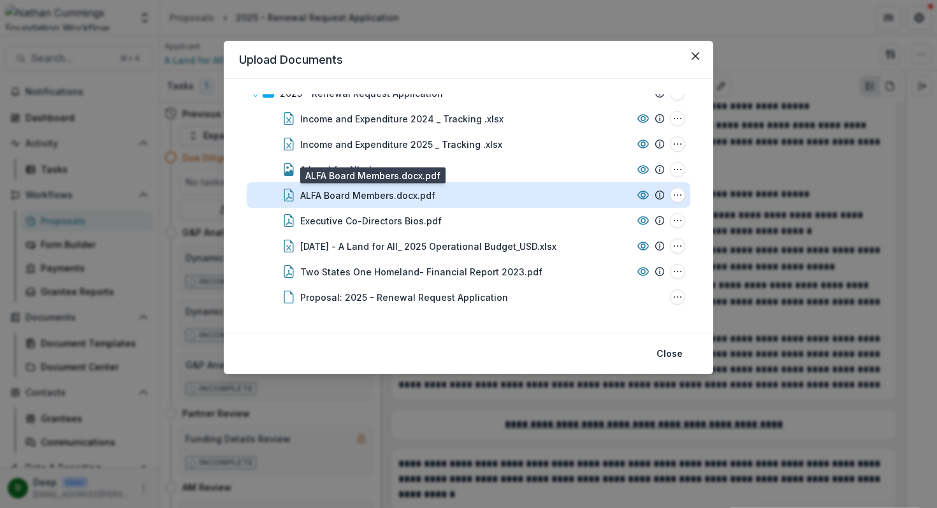
click at [389, 192] on div "ALFA Board Members.docx.pdf" at bounding box center [367, 195] width 135 height 13
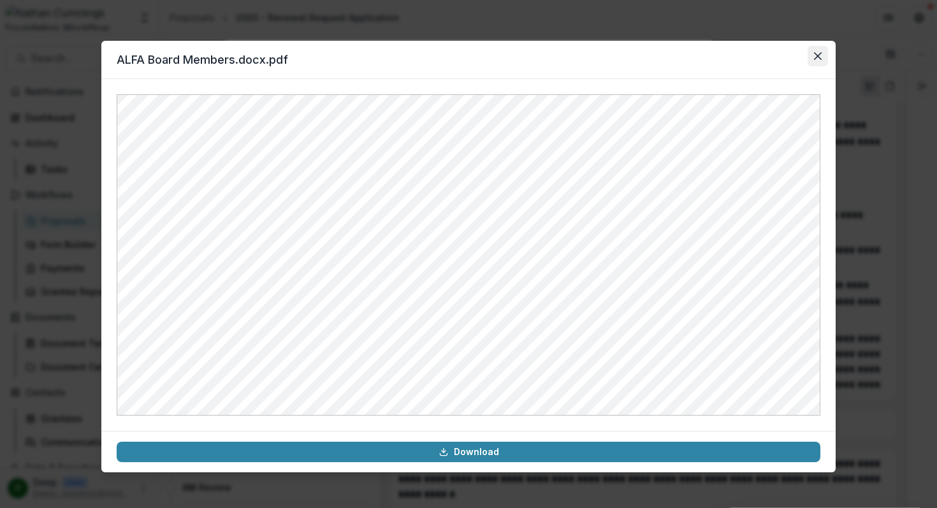
click at [814, 55] on icon "Close" at bounding box center [818, 56] width 8 height 8
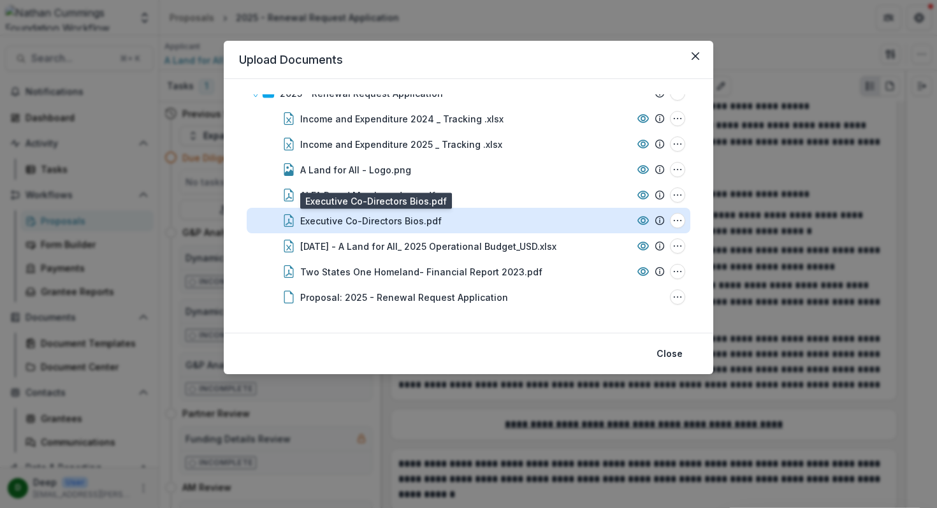
click at [350, 217] on div "Executive Co-Directors Bios.pdf" at bounding box center [370, 220] width 141 height 13
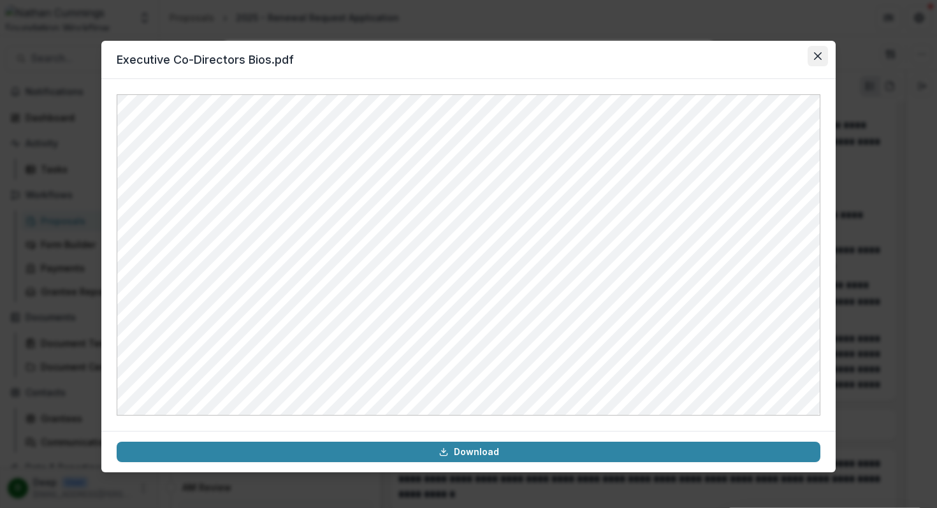
click at [812, 55] on button "Close" at bounding box center [817, 56] width 20 height 20
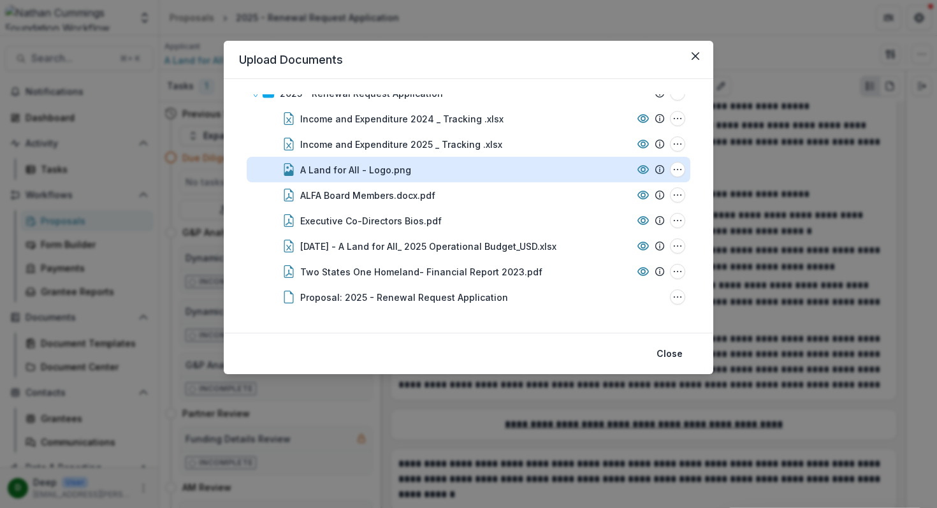
scroll to position [0, 0]
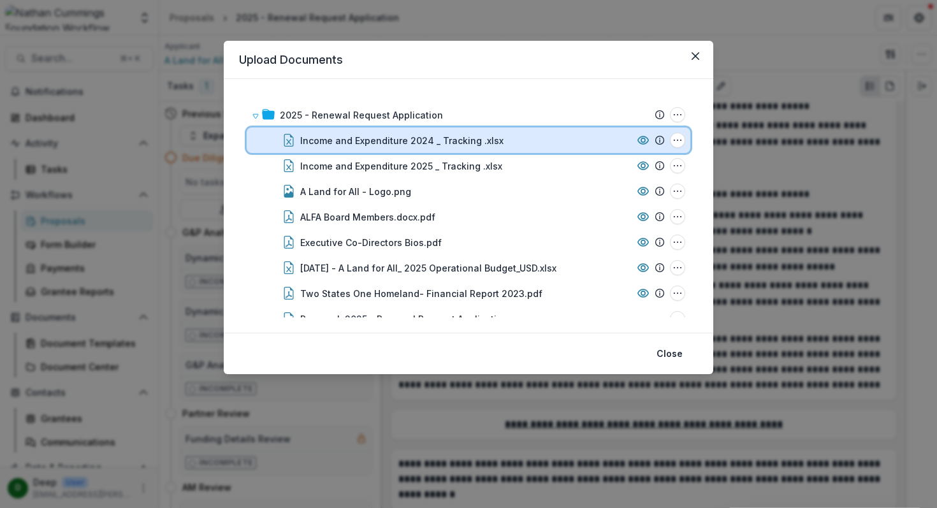
click at [531, 138] on div "Income and Expenditure 2024 _ Tracking .xlsx" at bounding box center [465, 140] width 331 height 13
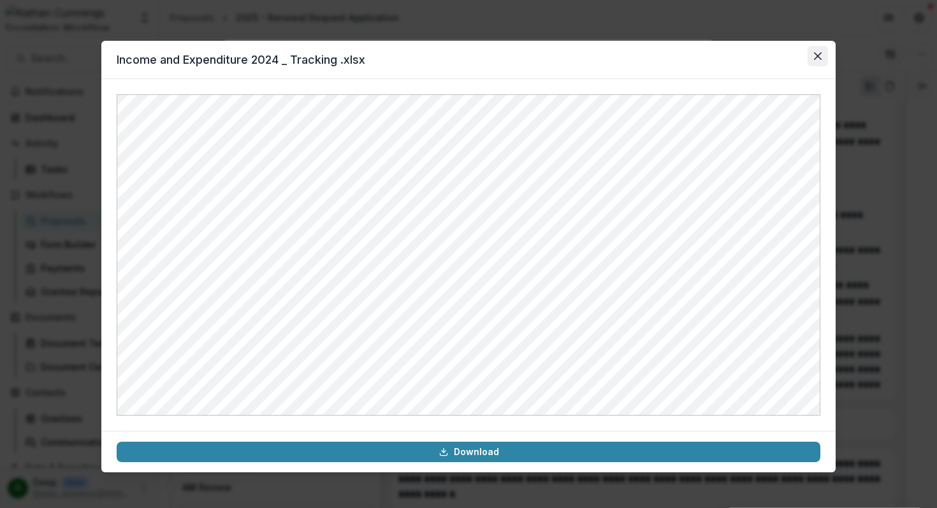
click at [821, 58] on button "Close" at bounding box center [817, 56] width 20 height 20
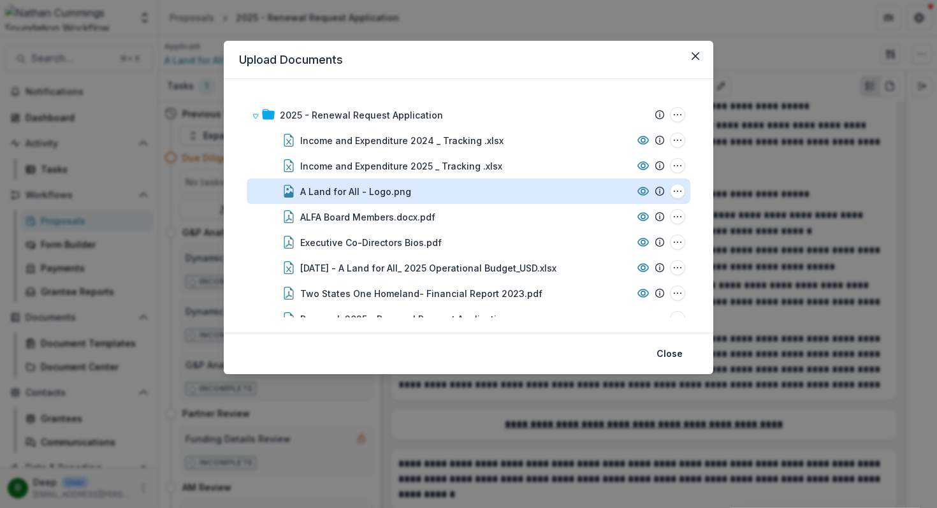
click at [381, 192] on div "A Land for All - Logo.png" at bounding box center [355, 191] width 111 height 13
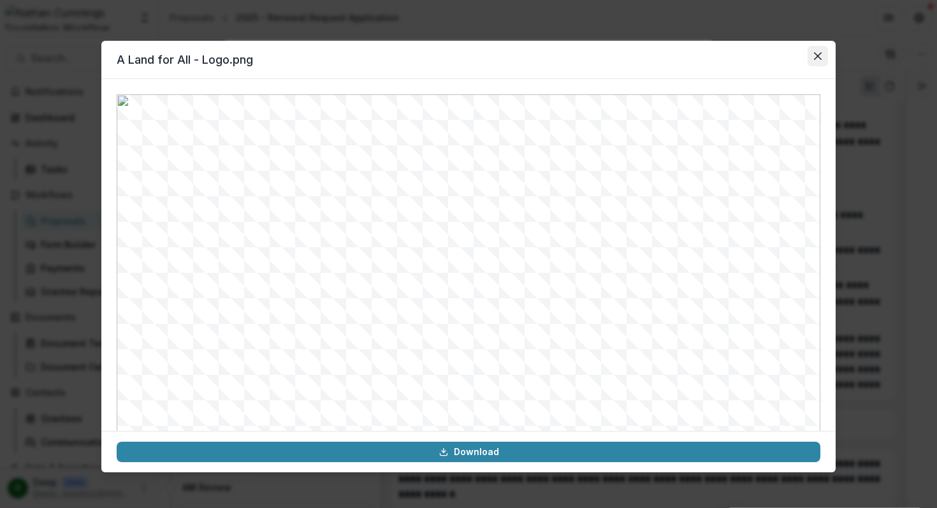
click at [819, 52] on icon "Close" at bounding box center [818, 56] width 8 height 8
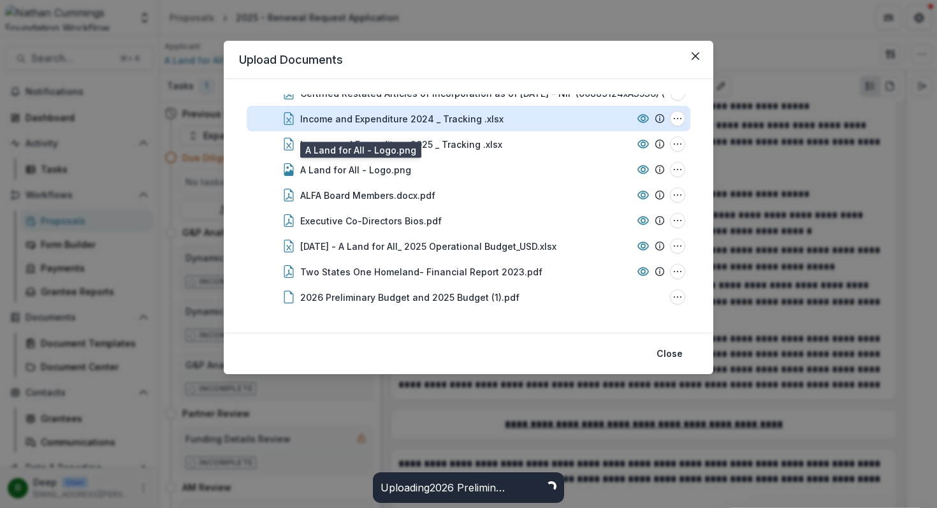
scroll to position [200, 0]
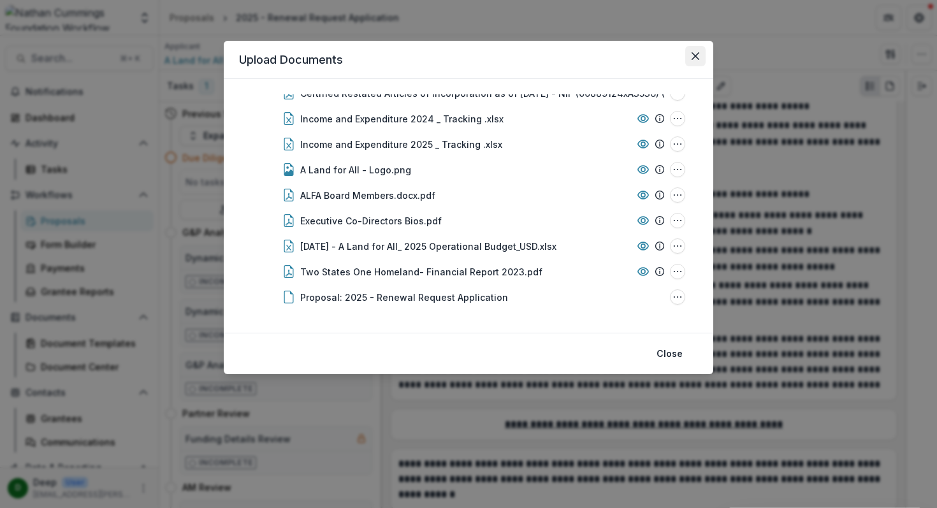
click at [690, 52] on button "Close" at bounding box center [695, 56] width 20 height 20
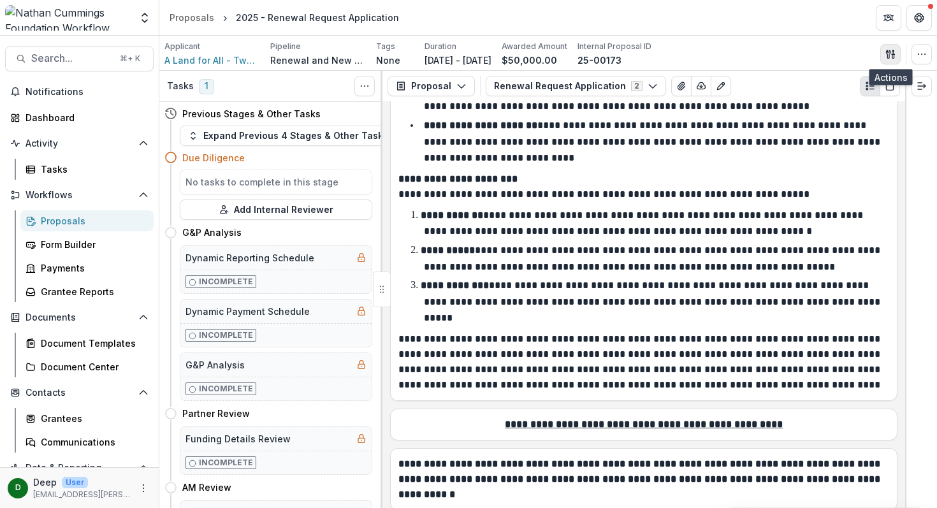
click at [884, 56] on button "button" at bounding box center [890, 54] width 20 height 20
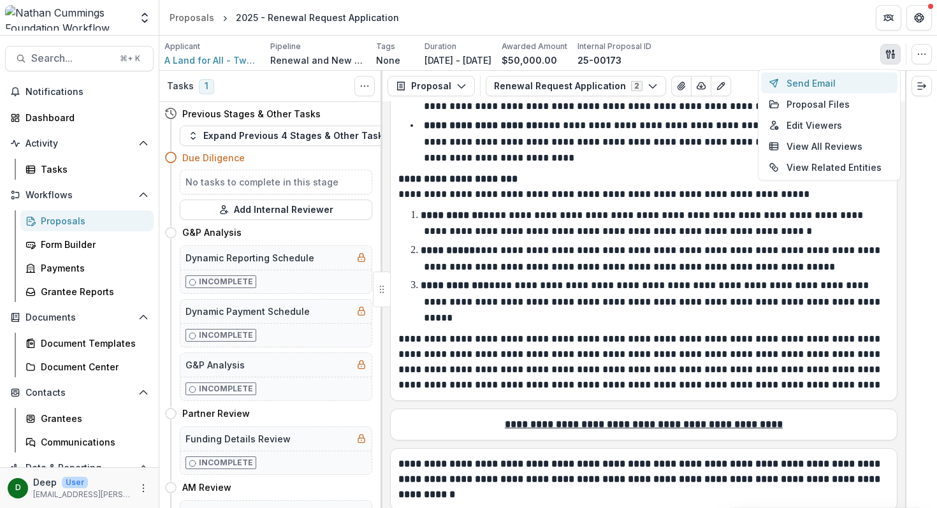
click at [851, 83] on button "Send Email" at bounding box center [829, 83] width 136 height 21
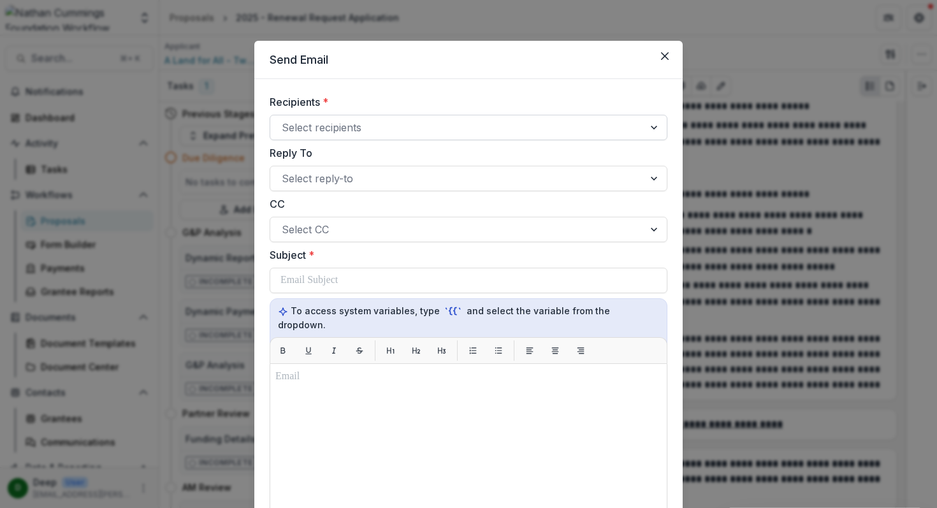
click at [493, 117] on div "Select recipients" at bounding box center [456, 127] width 373 height 20
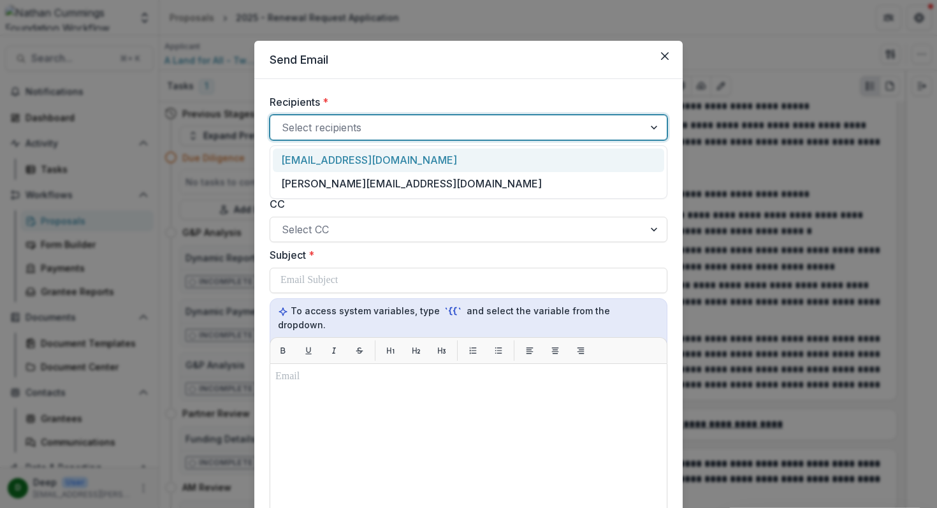
click at [447, 154] on div "[EMAIL_ADDRESS][DOMAIN_NAME]" at bounding box center [468, 160] width 391 height 24
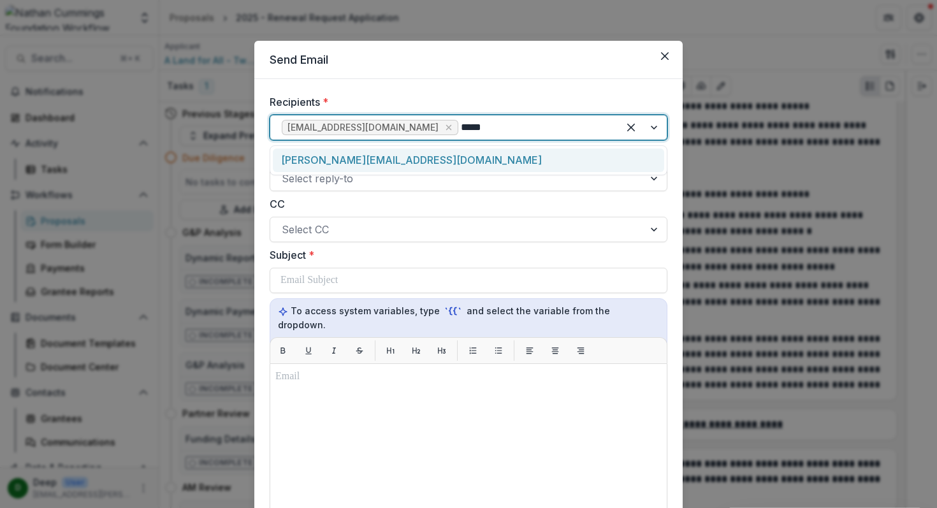
type input "******"
click at [379, 158] on div "[PERSON_NAME][EMAIL_ADDRESS][DOMAIN_NAME]" at bounding box center [468, 160] width 391 height 24
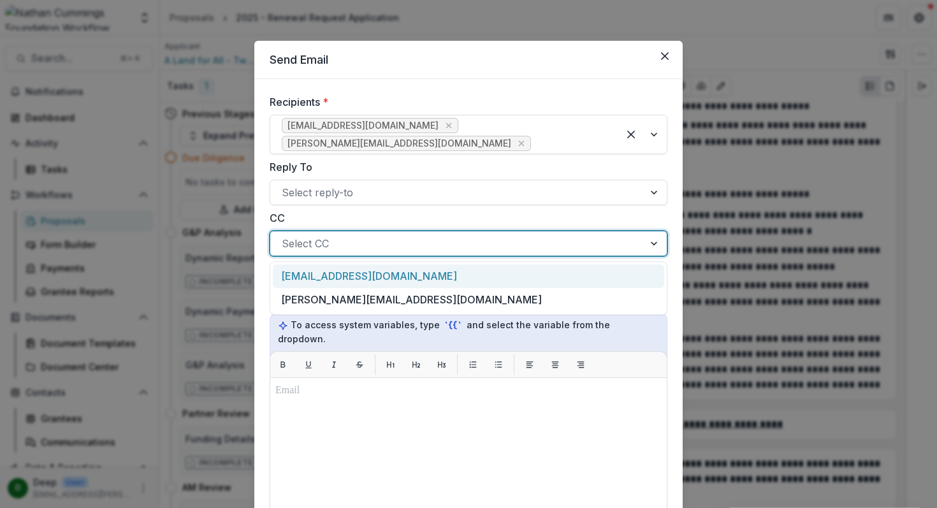
click at [345, 234] on div at bounding box center [457, 243] width 350 height 18
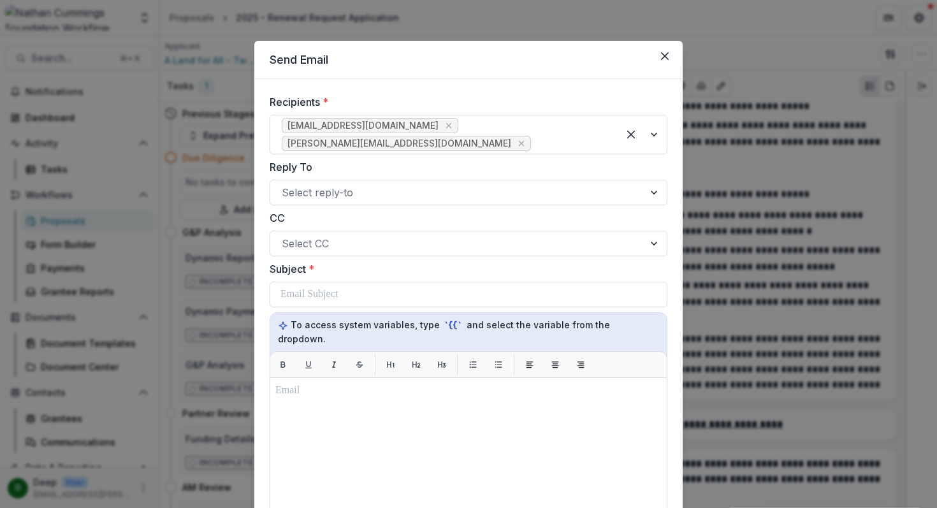
click at [382, 210] on label "CC" at bounding box center [465, 217] width 390 height 15
click at [285, 236] on input "CC" at bounding box center [283, 243] width 3 height 15
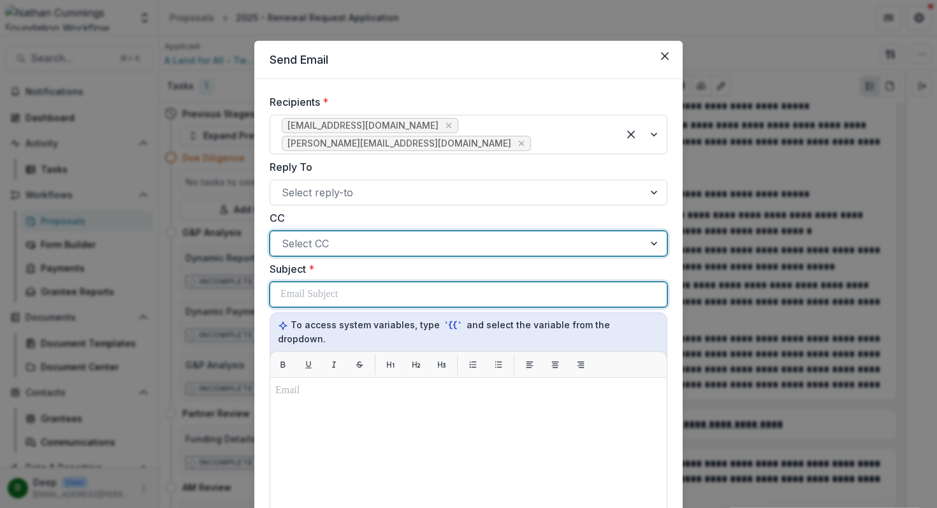
click at [331, 287] on p at bounding box center [308, 294] width 57 height 15
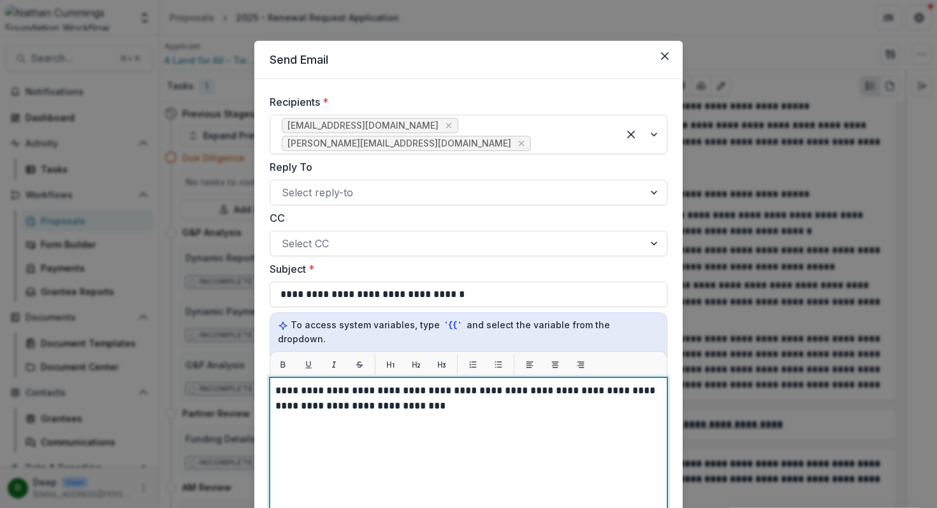
click at [275, 383] on p "**********" at bounding box center [468, 398] width 386 height 31
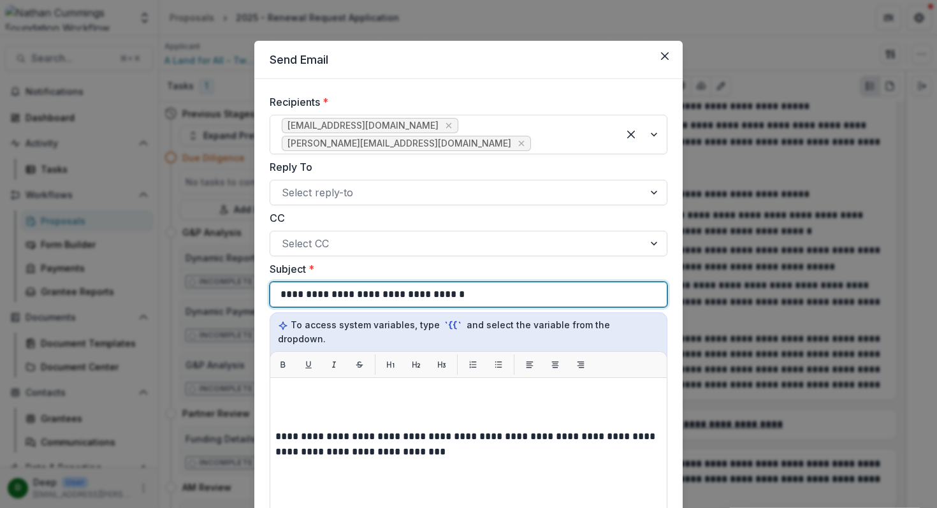
click at [471, 282] on div "**********" at bounding box center [468, 294] width 376 height 24
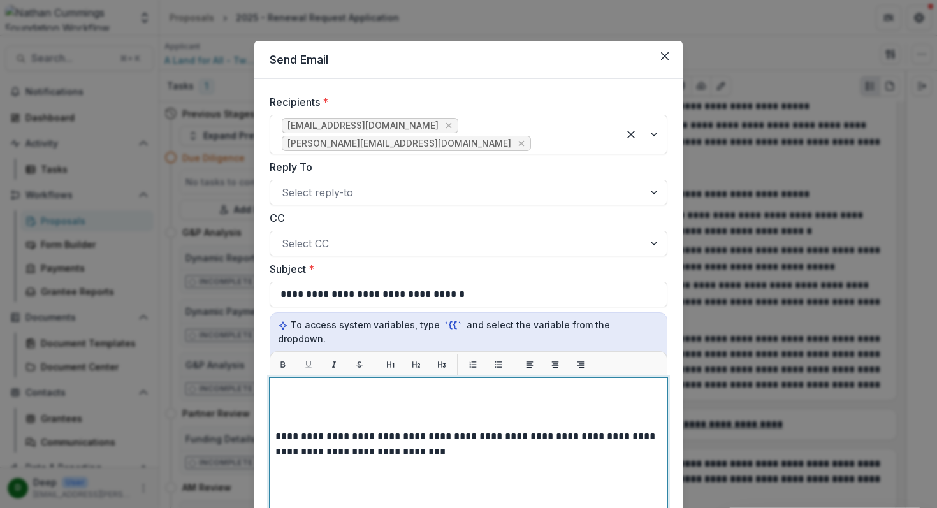
click at [364, 383] on p at bounding box center [468, 390] width 386 height 15
paste div
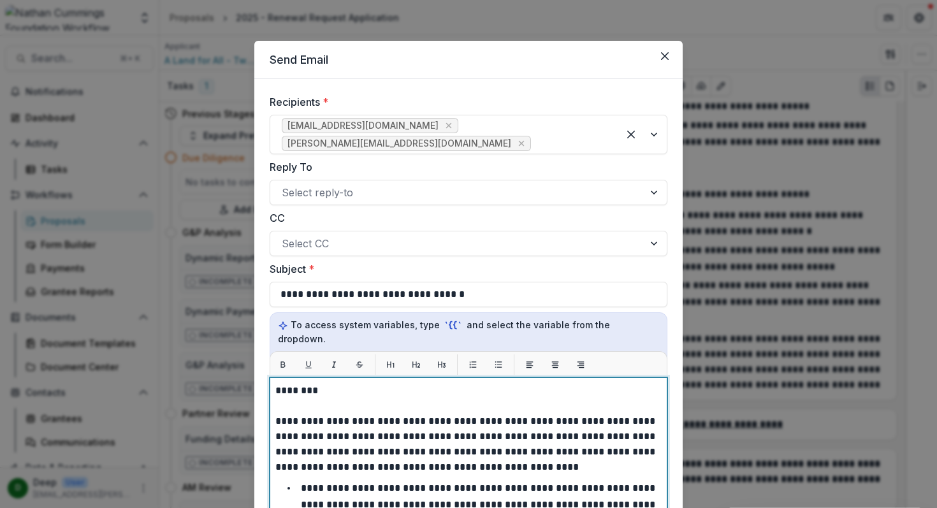
scroll to position [76, 0]
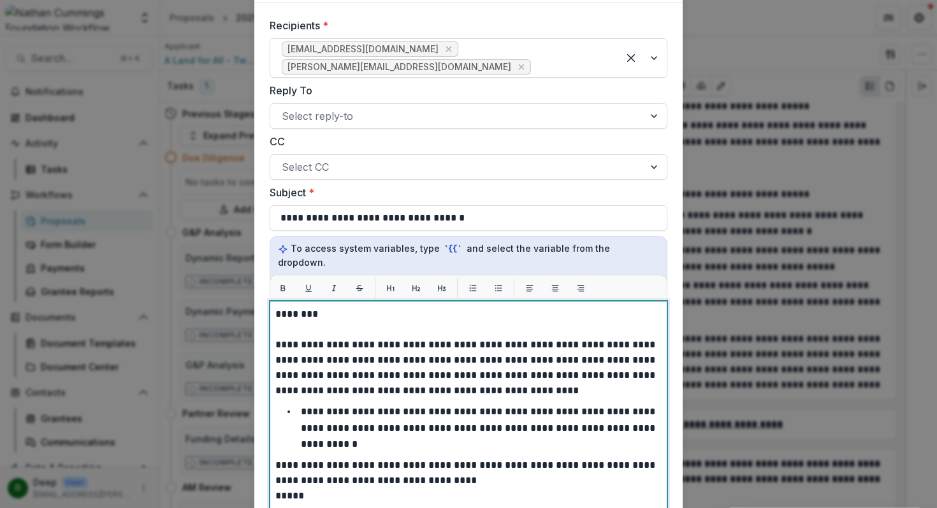
click at [307, 306] on p "********" at bounding box center [468, 313] width 386 height 15
drag, startPoint x: 526, startPoint y: 317, endPoint x: 608, endPoint y: 315, distance: 81.6
click at [608, 337] on p "**********" at bounding box center [468, 367] width 386 height 61
drag, startPoint x: 371, startPoint y: 332, endPoint x: 276, endPoint y: 331, distance: 95.6
click at [276, 337] on p "**********" at bounding box center [468, 367] width 386 height 61
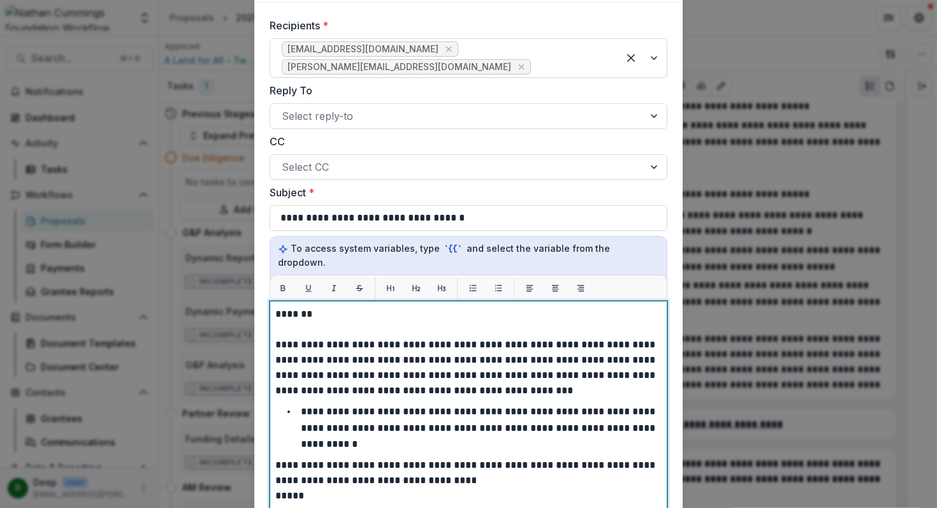
click at [285, 337] on p "**********" at bounding box center [468, 367] width 386 height 61
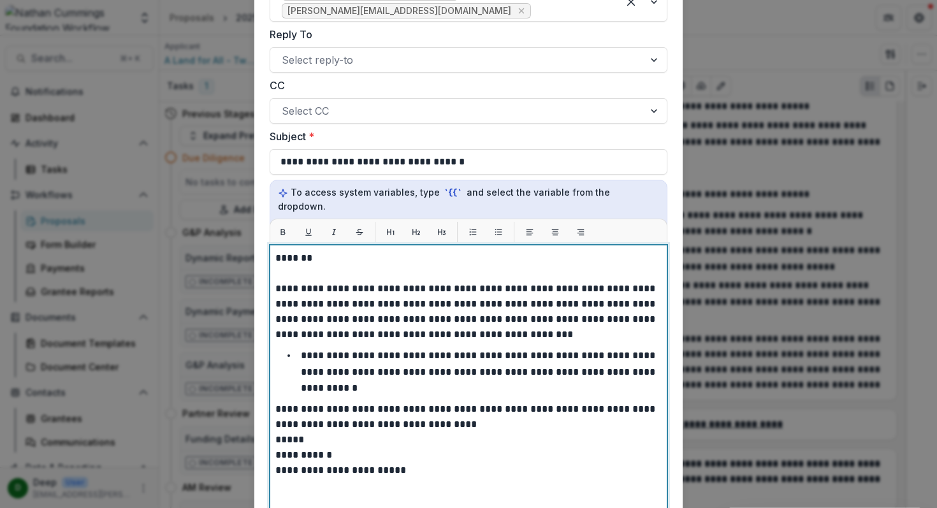
scroll to position [148, 0]
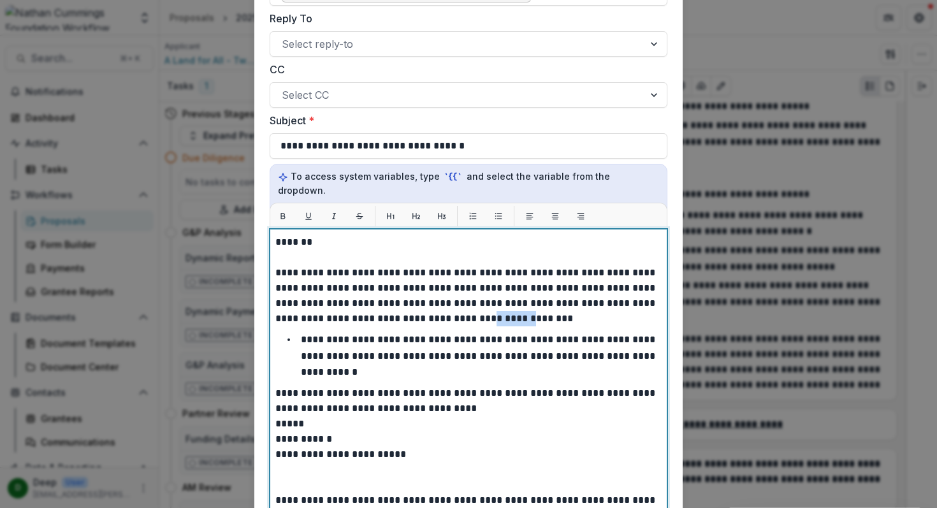
drag, startPoint x: 447, startPoint y: 291, endPoint x: 491, endPoint y: 290, distance: 44.0
click at [491, 290] on p "**********" at bounding box center [468, 295] width 386 height 61
drag, startPoint x: 367, startPoint y: 328, endPoint x: 631, endPoint y: 310, distance: 265.0
click at [631, 335] on p "**********" at bounding box center [479, 356] width 357 height 42
click at [589, 335] on p "**********" at bounding box center [479, 356] width 357 height 42
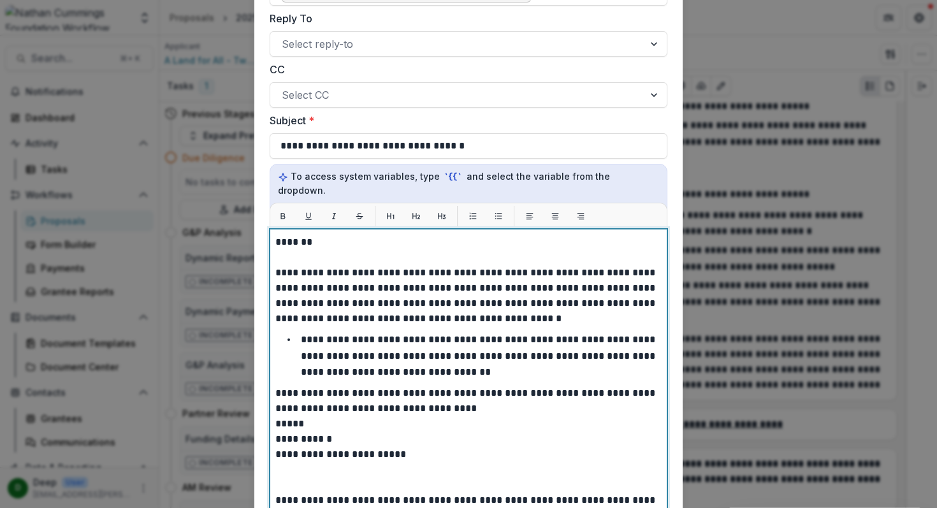
click at [508, 345] on li "**********" at bounding box center [476, 355] width 371 height 49
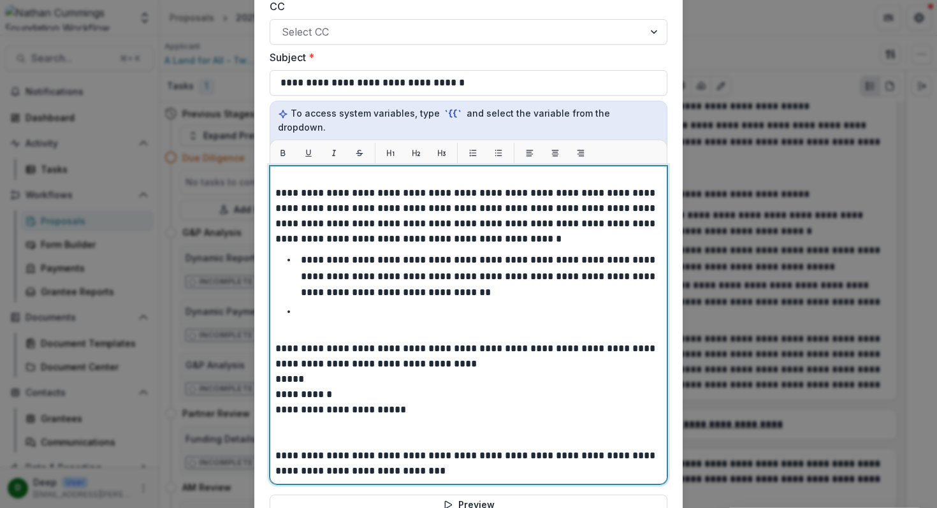
scroll to position [225, 0]
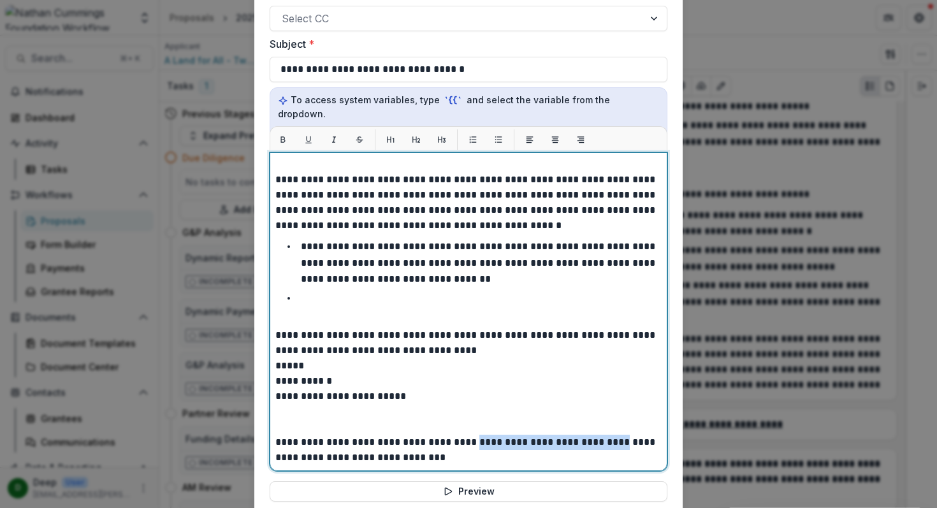
drag, startPoint x: 480, startPoint y: 414, endPoint x: 635, endPoint y: 412, distance: 155.5
click at [635, 435] on p "**********" at bounding box center [466, 450] width 382 height 31
copy p "**********"
click at [379, 290] on li at bounding box center [476, 306] width 371 height 32
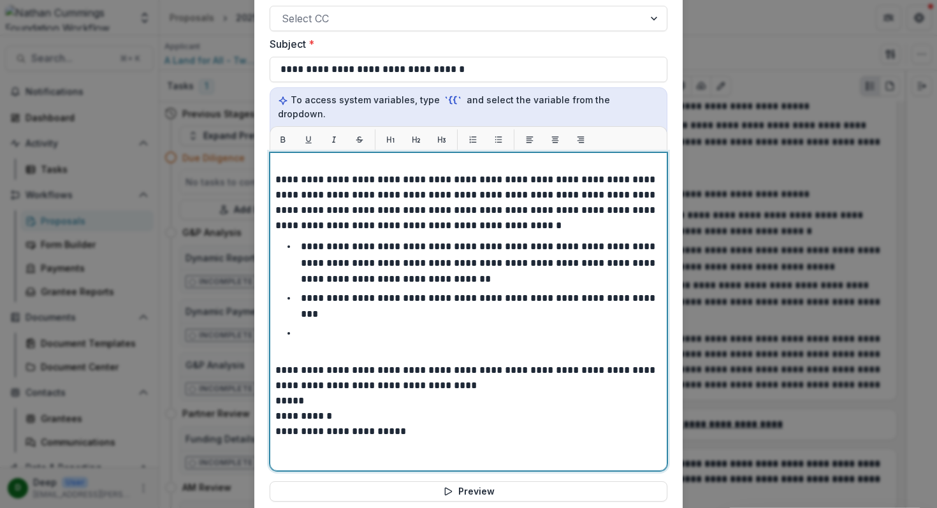
scroll to position [52, 0]
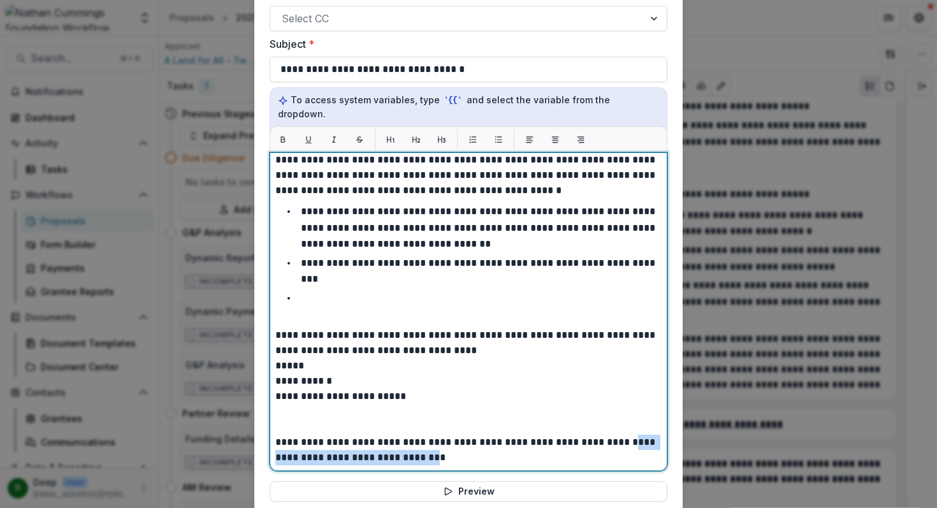
drag, startPoint x: 450, startPoint y: 431, endPoint x: 272, endPoint y: 435, distance: 177.8
click at [272, 435] on div "**********" at bounding box center [469, 311] width 398 height 319
copy p "**********"
click at [327, 290] on li at bounding box center [476, 306] width 371 height 32
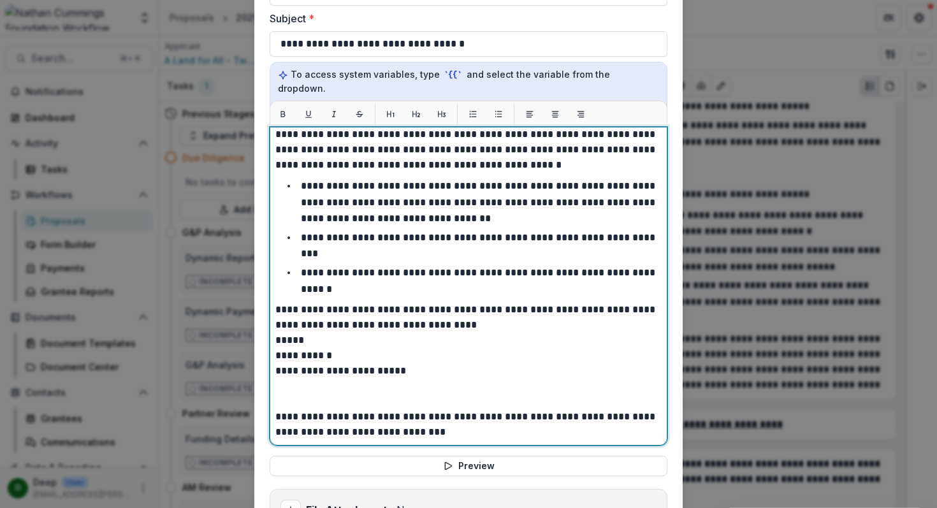
scroll to position [289, 0]
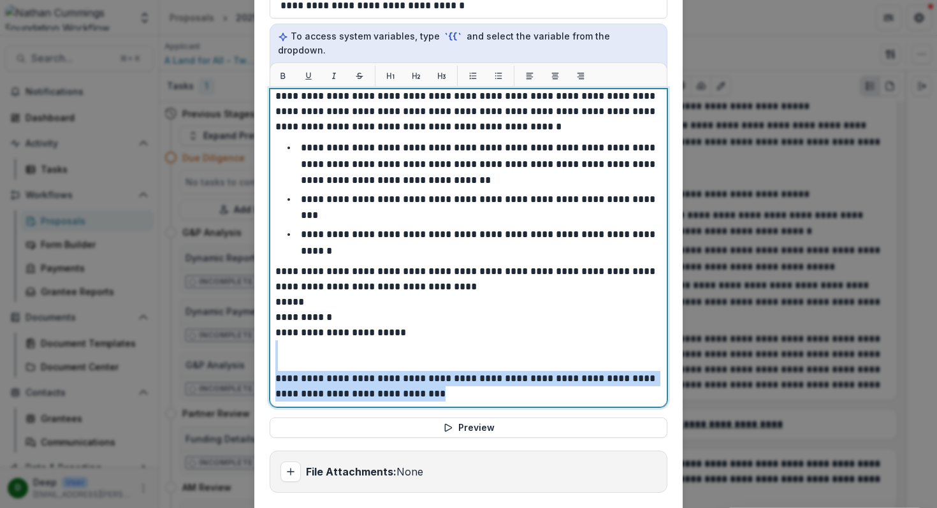
drag, startPoint x: 474, startPoint y: 365, endPoint x: 342, endPoint y: 316, distance: 141.3
click at [342, 316] on div "**********" at bounding box center [468, 222] width 386 height 359
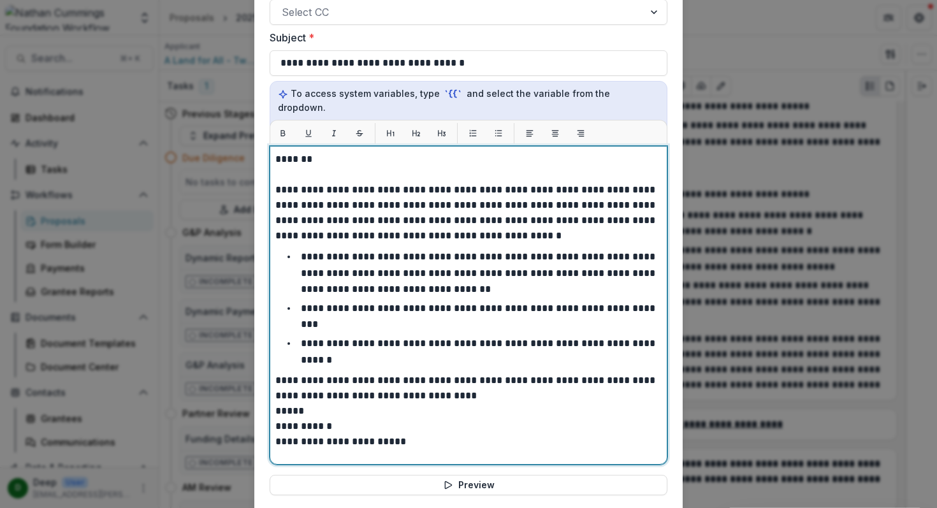
scroll to position [231, 0]
drag, startPoint x: 372, startPoint y: 230, endPoint x: 416, endPoint y: 227, distance: 44.0
click at [416, 252] on p "**********" at bounding box center [479, 273] width 357 height 42
drag, startPoint x: 500, startPoint y: 319, endPoint x: 582, endPoint y: 315, distance: 82.9
click at [582, 339] on p "**********" at bounding box center [479, 352] width 357 height 26
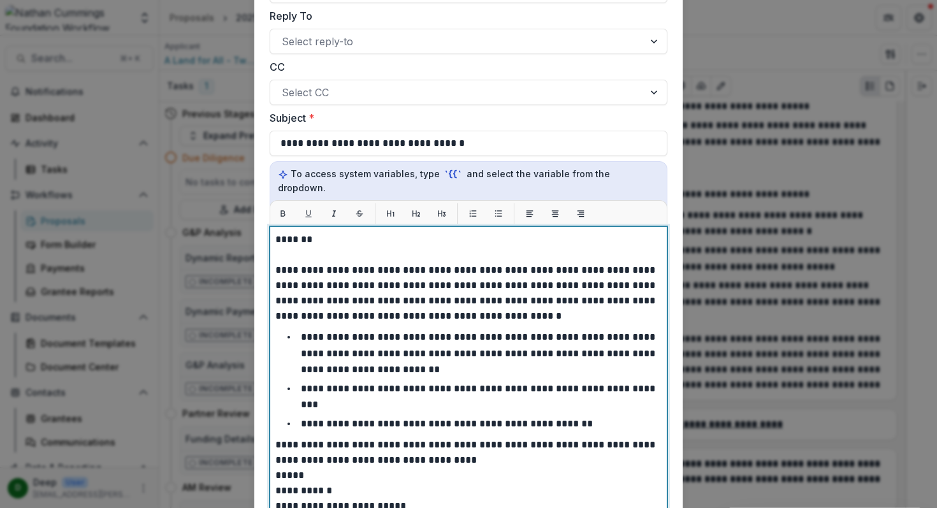
scroll to position [343, 0]
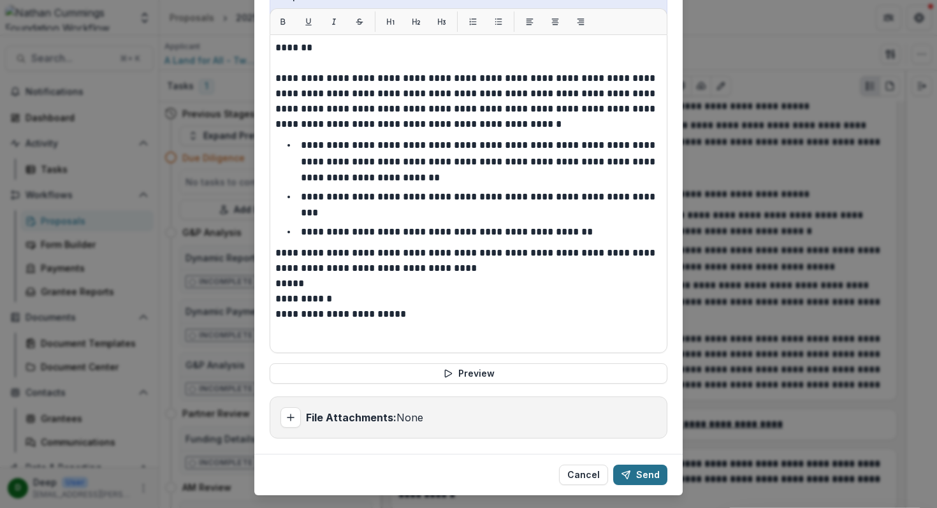
click at [644, 464] on button "Send" at bounding box center [640, 474] width 54 height 20
